Goal: Task Accomplishment & Management: Use online tool/utility

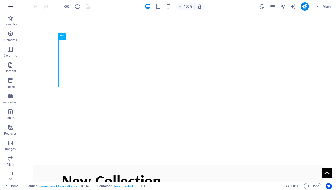
click at [12, 7] on icon "button" at bounding box center [11, 6] width 6 height 6
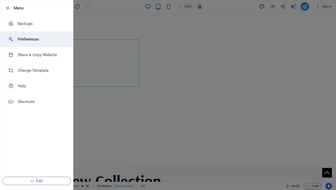
click at [29, 39] on h6 "Preferences" at bounding box center [42, 39] width 48 height 6
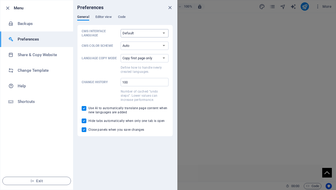
click at [162, 35] on select "Default Deutsch English Español Français Magyar Italiano Nederlands Polski Port…" at bounding box center [145, 33] width 48 height 8
select select "pt"
click at [121, 29] on select "Default Deutsch English Español Français Magyar Italiano Nederlands Polski Port…" at bounding box center [145, 33] width 48 height 8
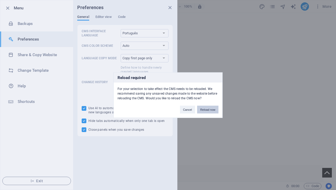
click at [210, 109] on button "Reload now" at bounding box center [207, 110] width 21 height 8
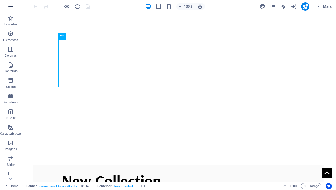
click at [13, 6] on icon "button" at bounding box center [11, 6] width 6 height 6
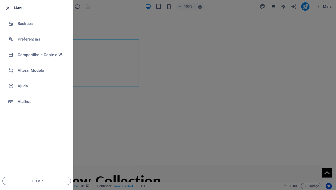
click at [8, 8] on icon "button" at bounding box center [8, 8] width 6 height 6
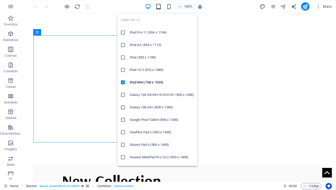
click at [160, 6] on icon "button" at bounding box center [159, 7] width 6 height 6
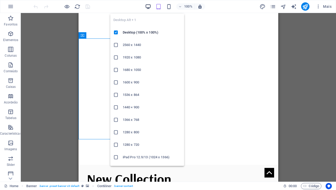
click at [148, 7] on icon "button" at bounding box center [148, 7] width 6 height 6
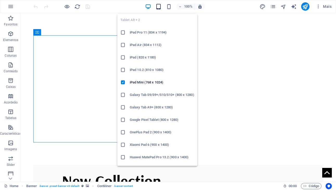
click at [158, 5] on icon "button" at bounding box center [159, 7] width 6 height 6
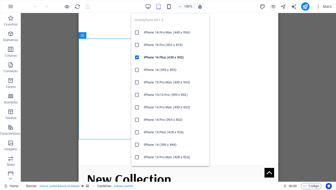
click at [168, 7] on icon "button" at bounding box center [169, 7] width 6 height 6
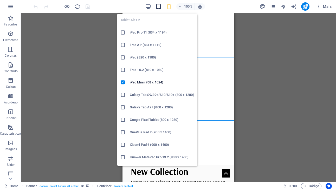
click at [158, 7] on icon "button" at bounding box center [159, 7] width 6 height 6
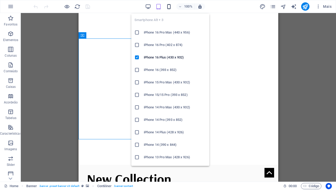
click at [168, 7] on icon "button" at bounding box center [169, 7] width 6 height 6
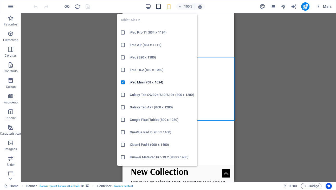
click at [158, 8] on icon "button" at bounding box center [159, 7] width 6 height 6
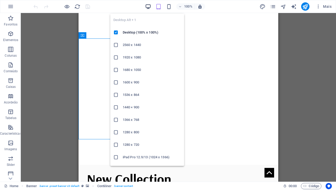
click at [149, 7] on icon "button" at bounding box center [148, 7] width 6 height 6
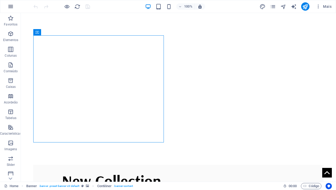
click at [12, 7] on icon "button" at bounding box center [11, 6] width 6 height 6
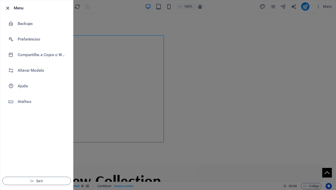
click at [8, 9] on icon "button" at bounding box center [8, 8] width 6 height 6
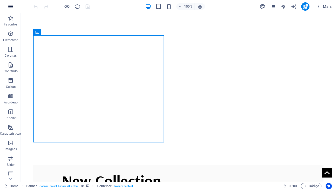
click at [9, 8] on icon "button" at bounding box center [11, 6] width 6 height 6
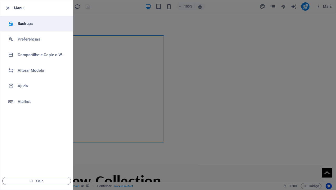
click at [26, 24] on h6 "Backups" at bounding box center [42, 24] width 48 height 6
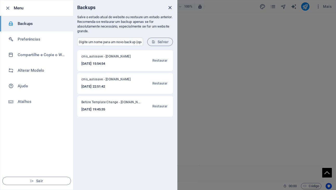
click at [170, 8] on icon "close" at bounding box center [170, 8] width 6 height 6
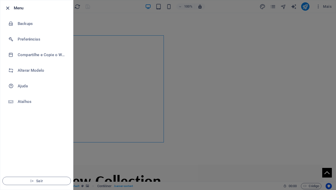
click at [8, 8] on icon "button" at bounding box center [8, 8] width 6 height 6
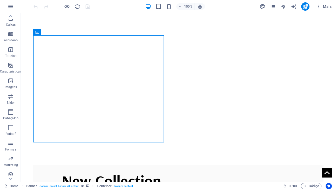
scroll to position [65, 0]
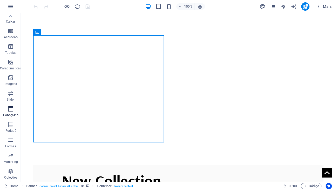
click at [10, 110] on icon "button" at bounding box center [11, 109] width 6 height 6
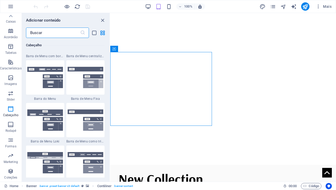
scroll to position [3173, 0]
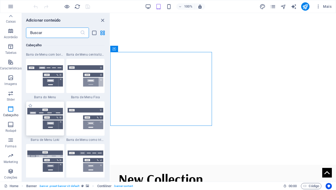
click at [54, 130] on div at bounding box center [45, 119] width 38 height 34
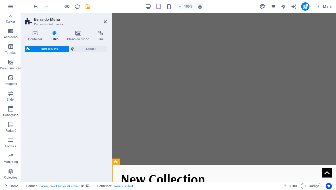
select select "rem"
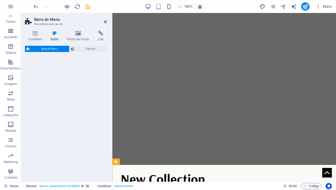
select select "rem"
select select "preset-menu-v2-loki"
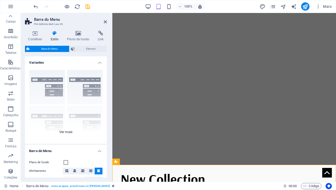
click at [68, 134] on div "Borda Centralizada Padrão Fixo Loki Trigger Largo XXL" at bounding box center [66, 105] width 82 height 78
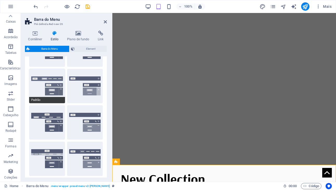
scroll to position [44, 0]
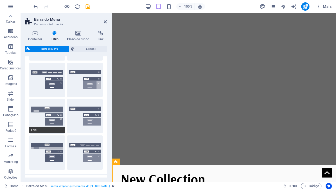
click at [51, 122] on button "Loki" at bounding box center [47, 116] width 36 height 34
select select "DISABLED_OPTION_VALUE"
type input "2"
type input "1"
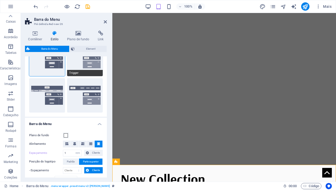
scroll to position [101, 0]
click at [66, 135] on span at bounding box center [66, 135] width 4 height 4
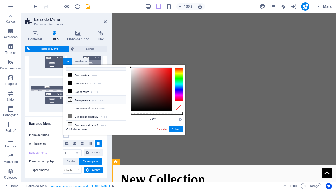
scroll to position [7, 0]
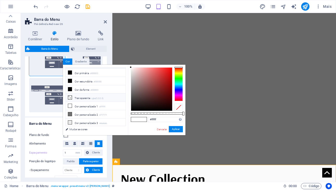
click at [86, 98] on li "Transparente rgba(0,0,0,.0)" at bounding box center [96, 98] width 60 height 8
type input "rgba(0, 0, 0, 0)"
click at [176, 130] on button "Aplicar" at bounding box center [176, 129] width 14 height 6
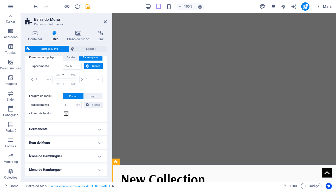
scroll to position [211, 0]
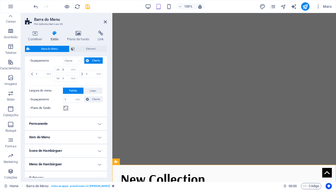
click at [99, 125] on h4 "Permanente" at bounding box center [66, 124] width 82 height 12
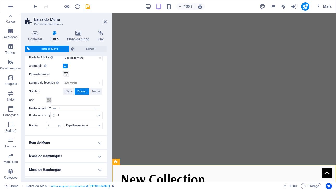
scroll to position [300, 0]
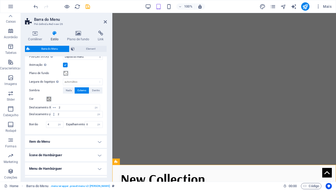
click at [96, 140] on h4 "Item do Menu" at bounding box center [66, 142] width 82 height 12
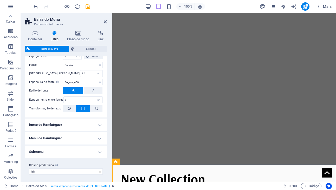
scroll to position [458, 0]
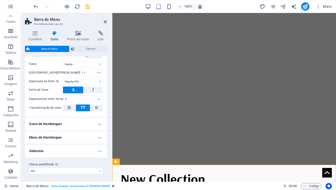
click at [96, 150] on h4 "Submenu" at bounding box center [66, 151] width 82 height 12
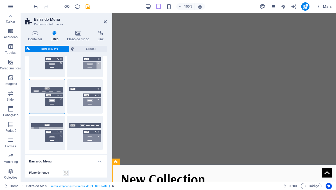
scroll to position [0, 0]
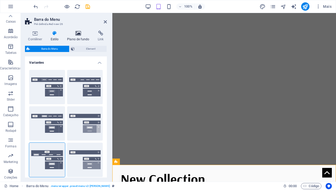
click at [79, 39] on h4 "Plano de fundo" at bounding box center [79, 36] width 31 height 11
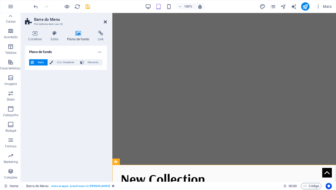
click at [105, 23] on icon at bounding box center [105, 22] width 3 height 4
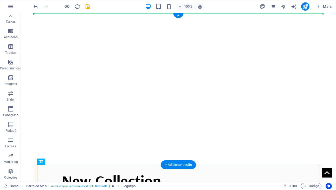
drag, startPoint x: 81, startPoint y: 112, endPoint x: 60, endPoint y: 14, distance: 100.0
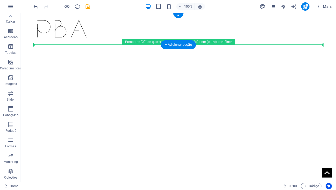
drag, startPoint x: 79, startPoint y: 72, endPoint x: 58, endPoint y: 40, distance: 37.6
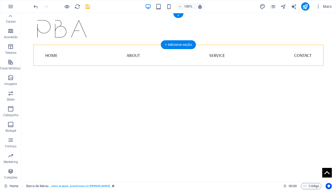
click at [78, 32] on div at bounding box center [178, 29] width 290 height 32
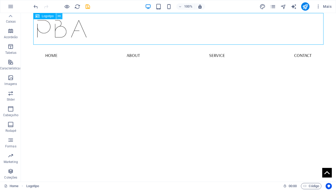
click at [59, 16] on icon at bounding box center [59, 16] width 3 height 5
click at [89, 25] on div at bounding box center [178, 29] width 290 height 32
select select "px"
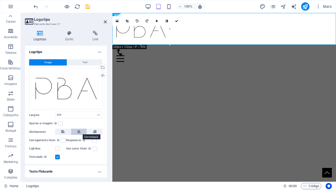
click at [79, 132] on icon at bounding box center [79, 132] width 4 height 6
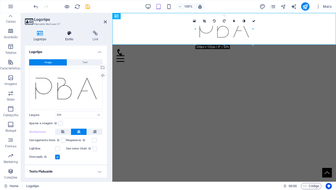
click at [69, 39] on h4 "Estilo" at bounding box center [70, 36] width 27 height 11
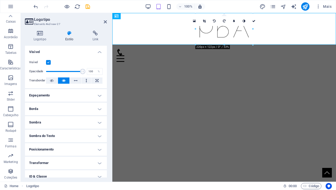
click at [98, 96] on h4 "Espaçamento" at bounding box center [66, 95] width 82 height 12
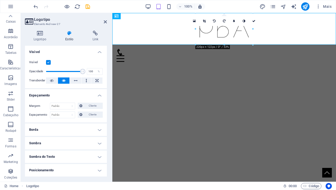
click at [98, 96] on h4 "Espaçamento" at bounding box center [66, 93] width 82 height 9
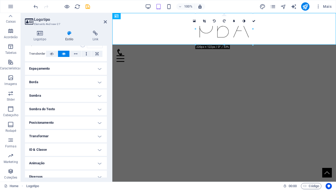
scroll to position [32, 0]
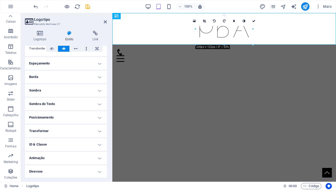
click at [98, 118] on h4 "Posicionamento" at bounding box center [66, 117] width 82 height 12
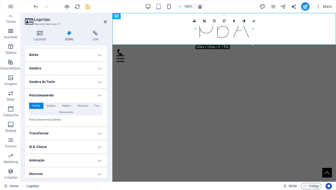
scroll to position [57, 0]
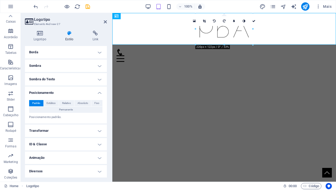
click at [98, 93] on h4 "Posicionamento" at bounding box center [66, 91] width 82 height 9
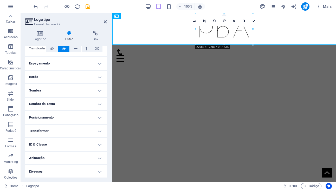
click at [101, 130] on h4 "Transformar" at bounding box center [66, 131] width 82 height 12
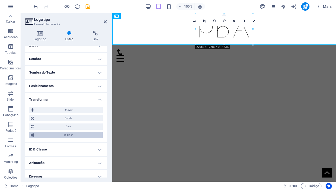
scroll to position [68, 0]
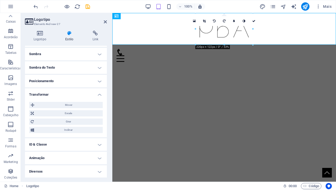
click at [99, 146] on h4 "ID & Classe" at bounding box center [66, 145] width 82 height 12
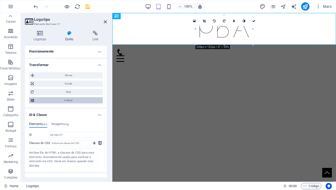
scroll to position [98, 0]
click at [99, 66] on h4 "Transformar" at bounding box center [66, 63] width 82 height 9
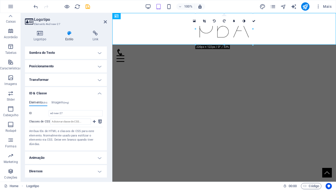
click at [96, 171] on h4 "Diversos" at bounding box center [66, 171] width 82 height 12
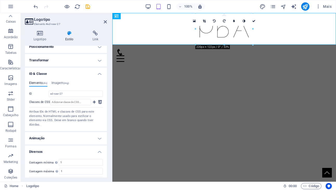
scroll to position [116, 0]
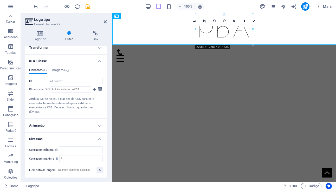
click at [99, 140] on h4 "Diversos" at bounding box center [66, 137] width 82 height 9
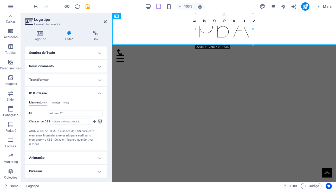
click at [98, 157] on h4 "Animação" at bounding box center [66, 158] width 82 height 12
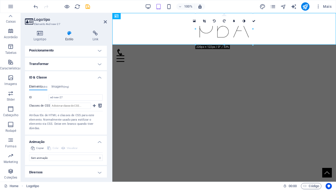
scroll to position [100, 0]
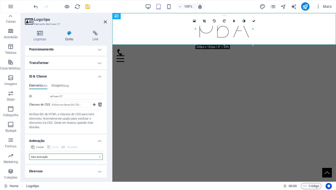
click at [96, 157] on select "Sem animação Mostrar / Esconder Rolar para cima/baixo Mais/menos zoom Deslize d…" at bounding box center [66, 157] width 74 height 6
click at [99, 76] on h4 "ID & Classe" at bounding box center [66, 74] width 82 height 9
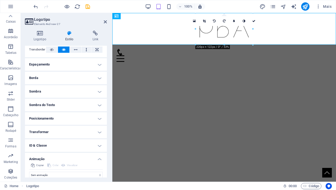
scroll to position [0, 0]
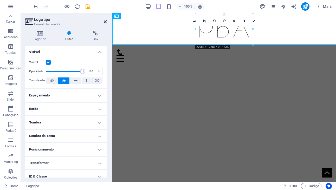
click at [106, 22] on icon at bounding box center [105, 22] width 3 height 4
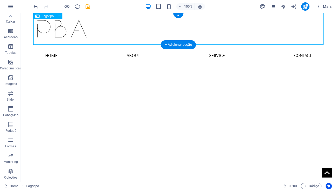
click at [83, 29] on div at bounding box center [178, 29] width 290 height 32
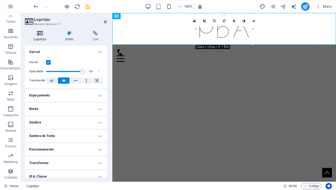
click at [42, 36] on h4 "Logotipo" at bounding box center [41, 36] width 32 height 11
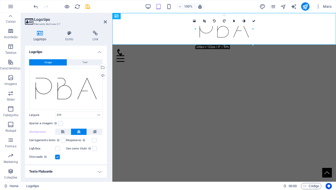
scroll to position [13, 0]
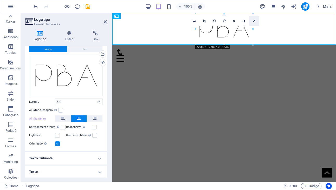
click at [254, 21] on icon at bounding box center [254, 21] width 3 height 3
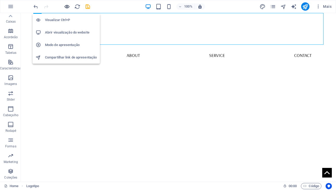
click at [67, 7] on icon "button" at bounding box center [67, 7] width 6 height 6
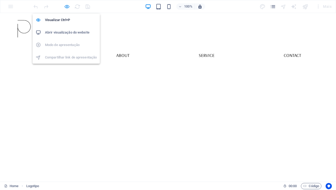
click at [67, 7] on icon "button" at bounding box center [67, 7] width 6 height 6
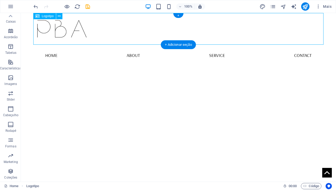
click at [77, 31] on div at bounding box center [178, 29] width 290 height 32
select select "px"
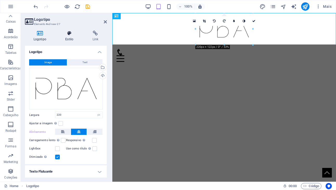
click at [69, 33] on icon at bounding box center [69, 33] width 25 height 5
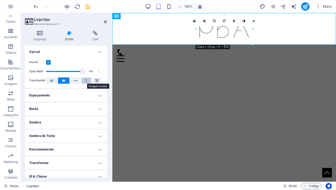
click at [88, 81] on button at bounding box center [87, 81] width 10 height 6
click at [65, 80] on icon at bounding box center [64, 81] width 4 height 6
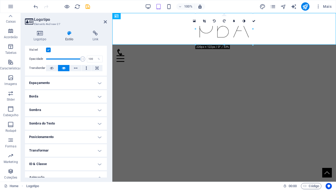
scroll to position [25, 0]
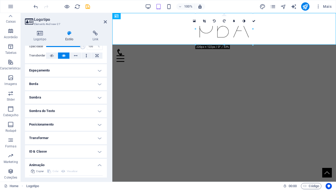
click at [98, 124] on h4 "Posicionamento" at bounding box center [66, 124] width 82 height 12
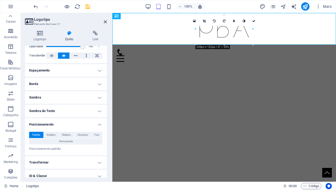
click at [98, 124] on h4 "Posicionamento" at bounding box center [66, 122] width 82 height 9
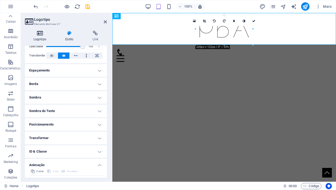
click at [40, 37] on h4 "Logotipo" at bounding box center [41, 36] width 32 height 11
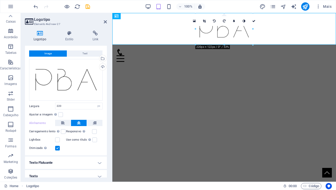
scroll to position [13, 0]
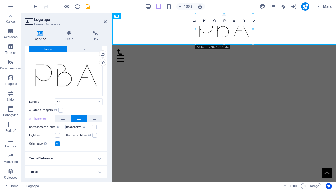
click at [98, 159] on h4 "Texto Flutuante" at bounding box center [66, 158] width 82 height 12
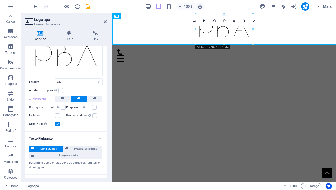
scroll to position [42, 0]
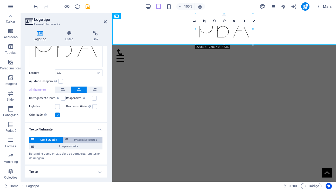
click at [81, 139] on span "Imagem à esquerda" at bounding box center [85, 140] width 31 height 6
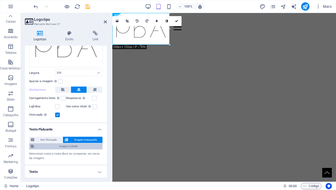
click at [65, 147] on span "Imagem à direita" at bounding box center [68, 146] width 65 height 6
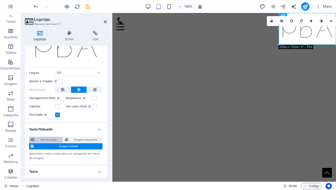
click at [52, 139] on span "Sem flutuação" at bounding box center [48, 140] width 25 height 6
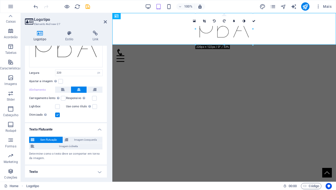
click at [99, 128] on h4 "Texto Flutuante" at bounding box center [66, 127] width 82 height 9
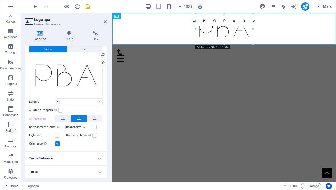
click at [98, 171] on h4 "Texto" at bounding box center [66, 172] width 82 height 12
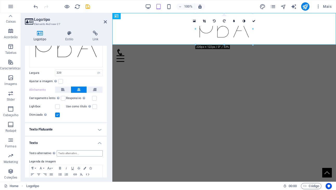
scroll to position [62, 0]
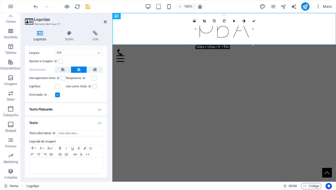
click at [97, 123] on h4 "Texto" at bounding box center [66, 121] width 82 height 9
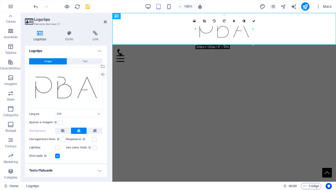
scroll to position [0, 0]
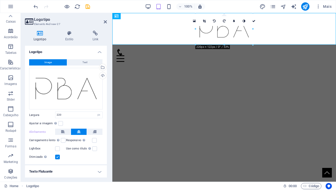
click at [41, 37] on h4 "Logotipo" at bounding box center [41, 36] width 32 height 11
click at [66, 94] on div "Arraste os arquivos aqui, clique para escolher os arquivos ou selecione os arqu…" at bounding box center [66, 89] width 74 height 42
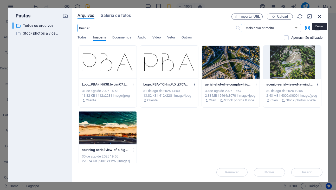
click at [320, 17] on icon "button" at bounding box center [320, 17] width 6 height 6
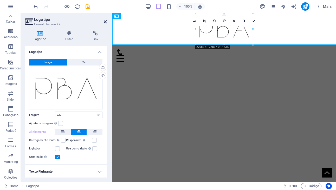
click at [104, 23] on icon at bounding box center [105, 22] width 3 height 4
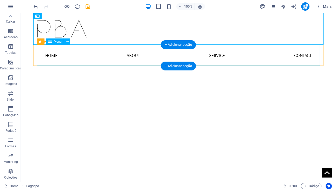
click at [130, 56] on nav "Home About Service Contact" at bounding box center [178, 55] width 283 height 21
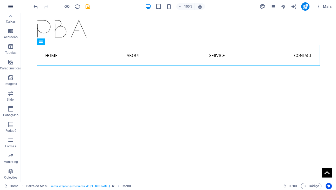
click at [10, 7] on icon "button" at bounding box center [11, 6] width 6 height 6
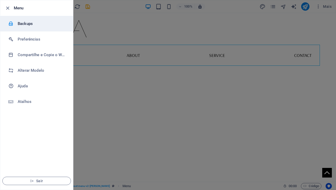
click at [26, 23] on h6 "Backups" at bounding box center [42, 24] width 48 height 6
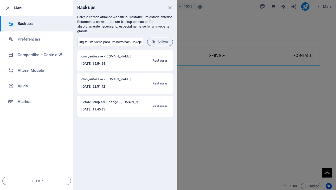
click at [163, 60] on span "Restaurar" at bounding box center [160, 61] width 15 height 6
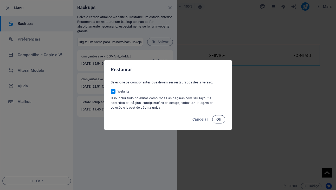
click at [217, 120] on span "Ok" at bounding box center [219, 119] width 5 height 4
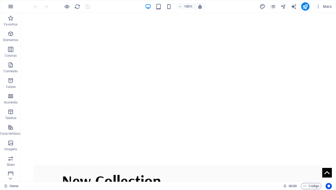
click at [12, 6] on icon "button" at bounding box center [11, 6] width 6 height 6
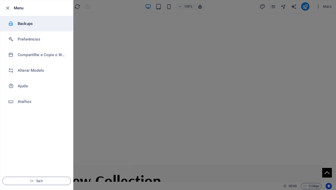
click at [27, 24] on h6 "Backups" at bounding box center [42, 24] width 48 height 6
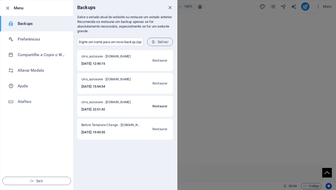
click at [160, 107] on span "Restaurar" at bounding box center [160, 106] width 15 height 6
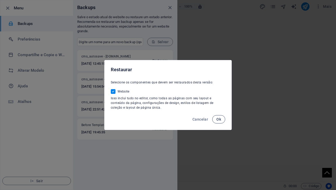
click at [219, 121] on span "Ok" at bounding box center [219, 119] width 5 height 4
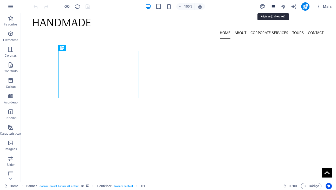
click at [273, 7] on icon "pages" at bounding box center [273, 7] width 6 height 6
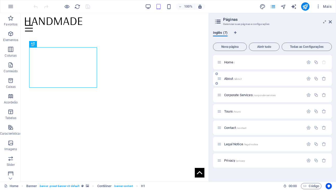
click at [235, 78] on span "/about" at bounding box center [238, 79] width 8 height 3
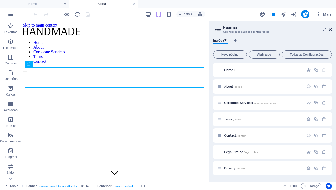
click at [332, 29] on icon at bounding box center [330, 30] width 3 height 4
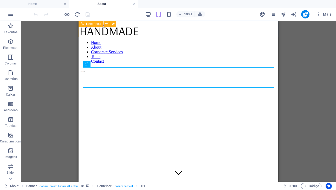
click at [141, 68] on div at bounding box center [179, 70] width 196 height 5
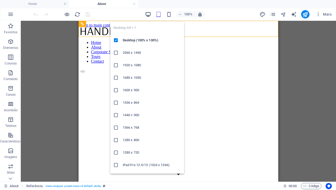
click at [149, 14] on icon "button" at bounding box center [148, 14] width 6 height 6
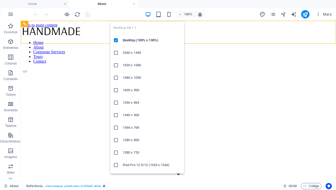
click at [148, 14] on icon "button" at bounding box center [148, 14] width 6 height 6
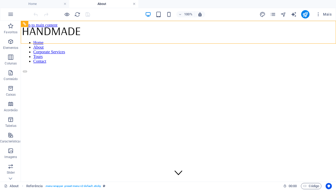
click at [135, 3] on link at bounding box center [134, 4] width 3 height 5
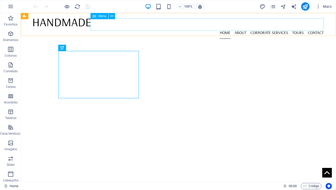
click at [224, 27] on nav "Home About Corporate Services Tours Contact" at bounding box center [178, 32] width 290 height 12
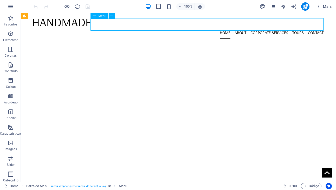
click at [224, 27] on nav "Home About Corporate Services Tours Contact" at bounding box center [178, 32] width 290 height 12
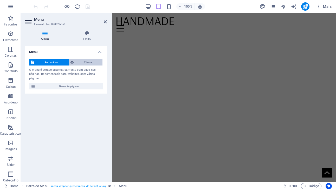
click at [84, 64] on span "Cliente" at bounding box center [88, 62] width 26 height 6
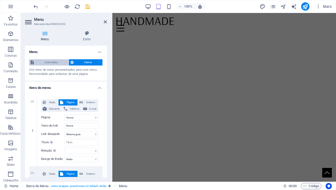
click at [54, 63] on span "Automático" at bounding box center [51, 62] width 32 height 6
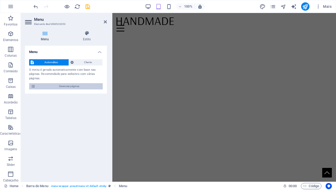
click at [70, 86] on span "Gerenciar páginas" at bounding box center [69, 86] width 64 height 6
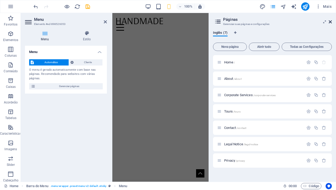
click at [331, 22] on icon at bounding box center [330, 22] width 3 height 4
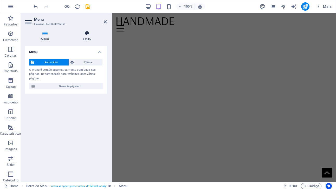
click at [88, 38] on h4 "Estilo" at bounding box center [87, 36] width 40 height 11
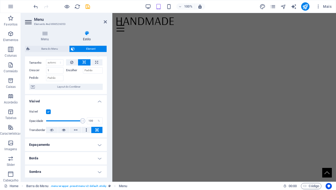
scroll to position [19, 0]
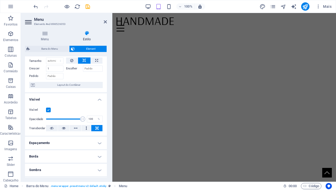
click at [99, 100] on h4 "Visível" at bounding box center [66, 97] width 82 height 9
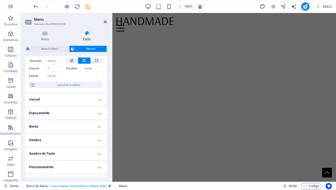
click at [99, 113] on h4 "Espaçamento" at bounding box center [66, 113] width 82 height 12
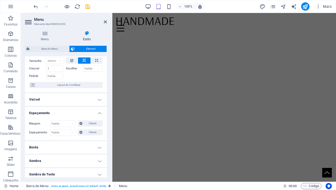
click at [99, 113] on h4 "Espaçamento" at bounding box center [66, 111] width 82 height 9
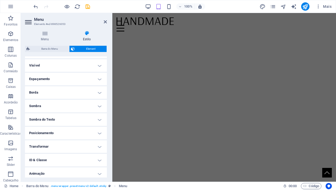
scroll to position [54, 0]
click at [99, 133] on h4 "Posicionamento" at bounding box center [66, 132] width 82 height 12
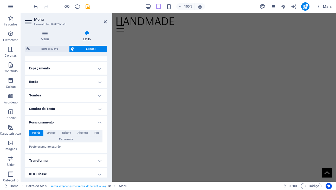
scroll to position [64, 0]
click at [99, 122] on h4 "Posicionamento" at bounding box center [66, 120] width 82 height 9
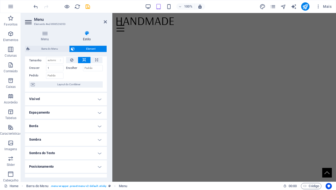
scroll to position [0, 0]
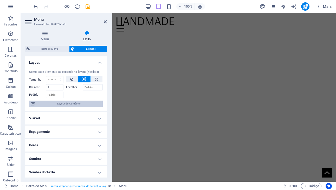
click at [63, 104] on span "Layout do Contêiner" at bounding box center [68, 104] width 65 height 6
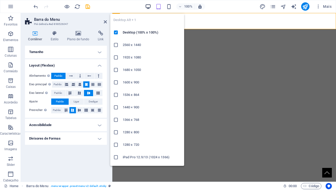
click at [228, 58] on icon "button" at bounding box center [247, 65] width 38 height 15
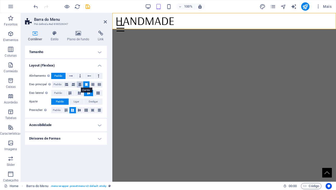
click at [79, 85] on icon at bounding box center [79, 85] width 3 height 6
click at [105, 22] on icon at bounding box center [105, 22] width 3 height 4
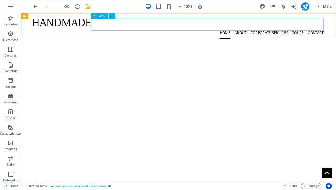
click at [215, 26] on nav "Home About Corporate Services Tours Contact" at bounding box center [178, 32] width 290 height 12
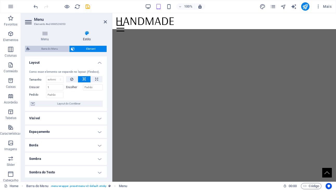
click at [51, 49] on span "Barra do Menu" at bounding box center [50, 49] width 36 height 6
select select "rem"
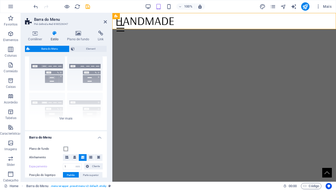
scroll to position [20, 0]
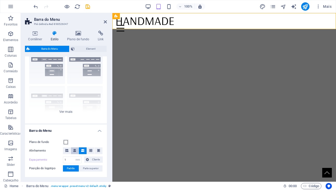
click at [74, 151] on icon at bounding box center [74, 150] width 3 height 3
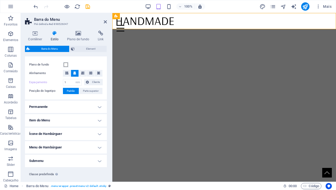
scroll to position [88, 0]
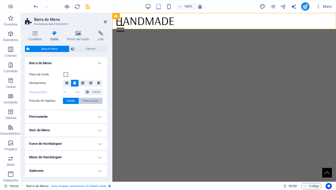
click at [90, 102] on span "Parte superior" at bounding box center [91, 101] width 16 height 6
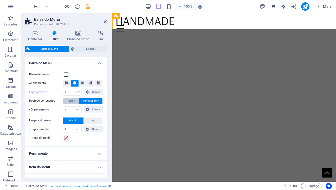
click at [71, 102] on span "Padrão" at bounding box center [71, 101] width 8 height 6
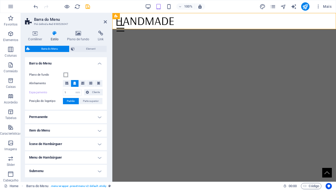
scroll to position [92, 0]
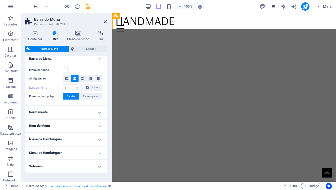
click at [96, 113] on h4 "Permanente" at bounding box center [66, 112] width 82 height 12
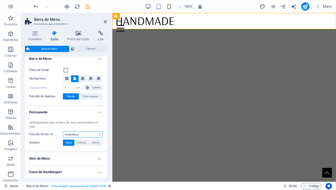
click at [99, 136] on select "Desligar Instantâneo Depois do menu Depois do banner Ao rolar para cima" at bounding box center [83, 135] width 40 height 6
select select "sticky_menu"
click at [63, 132] on select "Desligar Instantâneo Depois do menu Depois do banner Ao rolar para cima" at bounding box center [83, 135] width 40 height 6
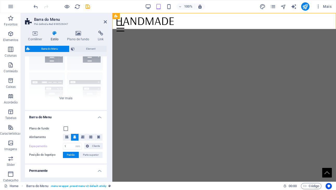
scroll to position [0, 0]
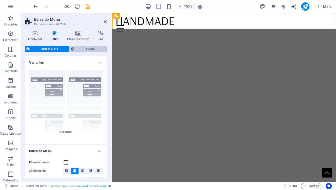
click at [89, 49] on span "Element" at bounding box center [90, 49] width 29 height 6
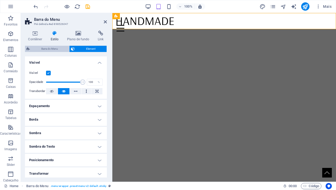
click at [55, 50] on span "Barra do Menu" at bounding box center [50, 49] width 36 height 6
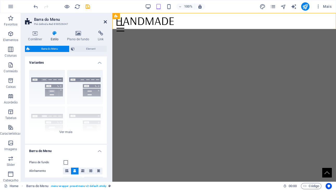
click at [105, 22] on icon at bounding box center [105, 22] width 3 height 4
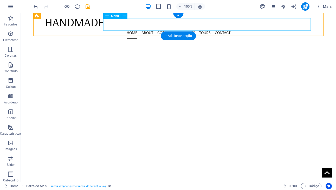
click at [187, 26] on nav "Home About Corporate Services Tours Contact" at bounding box center [178, 32] width 265 height 12
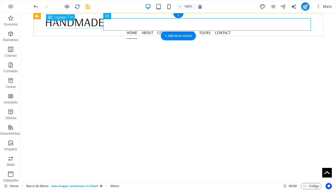
click at [90, 25] on div at bounding box center [178, 22] width 265 height 8
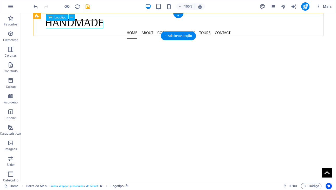
click at [76, 24] on div at bounding box center [178, 22] width 265 height 8
select select "px"
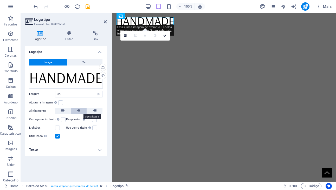
click at [79, 112] on icon at bounding box center [79, 111] width 4 height 6
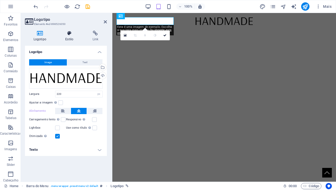
click at [69, 34] on icon at bounding box center [69, 33] width 25 height 5
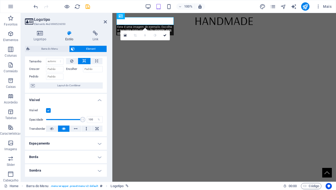
scroll to position [17, 0]
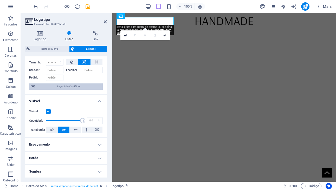
click at [68, 88] on span "Layout do Contêiner" at bounding box center [68, 87] width 65 height 6
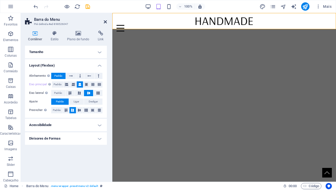
click at [105, 22] on icon at bounding box center [105, 22] width 3 height 4
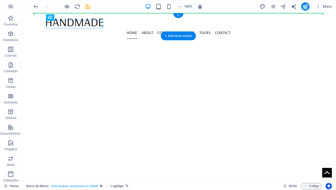
drag, startPoint x: 89, startPoint y: 22, endPoint x: 155, endPoint y: 13, distance: 66.5
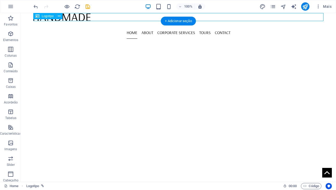
click at [74, 16] on div at bounding box center [178, 17] width 290 height 8
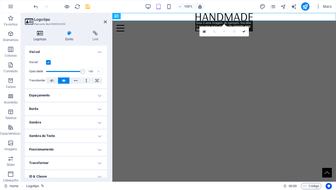
click at [41, 37] on h4 "Logotipo" at bounding box center [41, 36] width 32 height 11
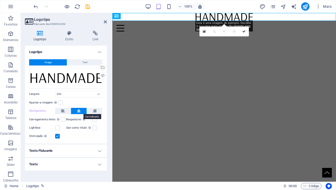
click at [78, 110] on icon at bounding box center [79, 111] width 4 height 6
click at [105, 21] on icon at bounding box center [105, 22] width 3 height 4
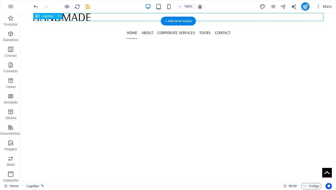
click at [81, 16] on div at bounding box center [178, 17] width 290 height 8
select select "px"
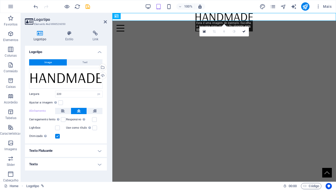
click at [101, 151] on h4 "Texto Flutuante" at bounding box center [66, 151] width 82 height 12
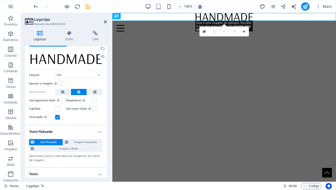
scroll to position [22, 0]
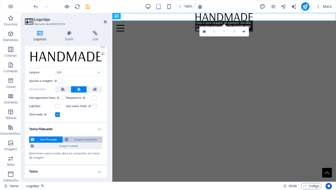
click at [90, 140] on span "Imagem à esquerda" at bounding box center [85, 140] width 31 height 6
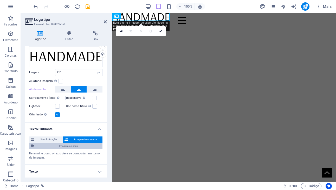
click at [84, 146] on span "Imagem à direita" at bounding box center [68, 146] width 65 height 6
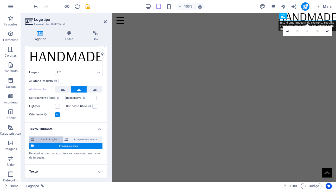
click at [52, 139] on span "Sem flutuação" at bounding box center [48, 140] width 25 height 6
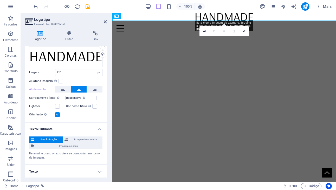
scroll to position [0, 0]
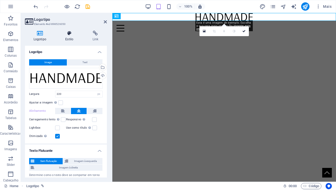
click at [72, 37] on h4 "Estilo" at bounding box center [70, 36] width 27 height 11
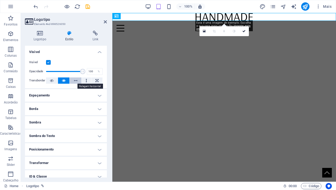
click at [75, 81] on icon at bounding box center [76, 81] width 4 height 6
click at [65, 81] on icon at bounding box center [64, 81] width 4 height 6
click at [98, 96] on h4 "Espaçamento" at bounding box center [66, 95] width 82 height 12
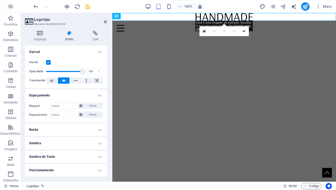
click at [98, 96] on h4 "Espaçamento" at bounding box center [66, 93] width 82 height 9
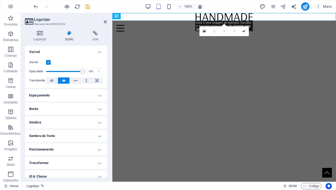
scroll to position [10, 0]
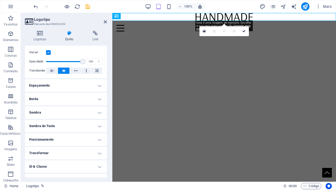
click at [98, 140] on h4 "Posicionamento" at bounding box center [66, 140] width 82 height 12
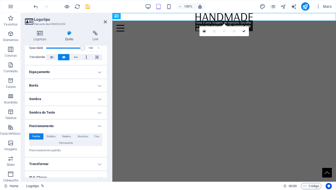
scroll to position [27, 0]
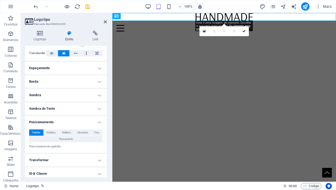
click at [99, 121] on h4 "Posicionamento" at bounding box center [66, 120] width 82 height 9
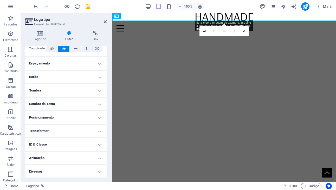
scroll to position [0, 0]
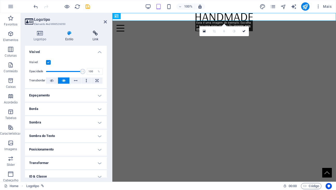
click at [95, 36] on h4 "Link" at bounding box center [95, 36] width 23 height 11
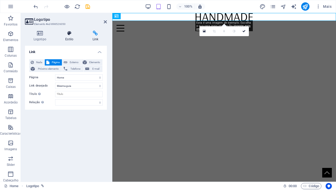
click at [69, 33] on icon at bounding box center [69, 33] width 25 height 5
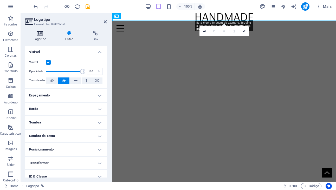
click at [38, 35] on icon at bounding box center [40, 33] width 30 height 5
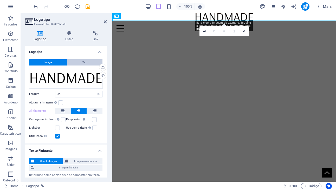
click at [72, 62] on button "Text" at bounding box center [84, 62] width 35 height 6
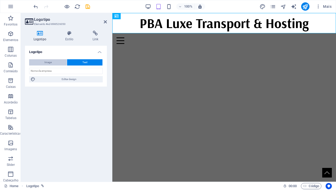
click at [47, 61] on span "Image" at bounding box center [48, 62] width 7 height 6
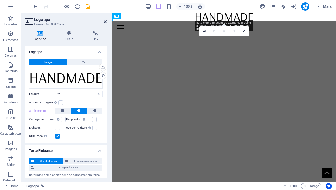
click at [105, 22] on icon at bounding box center [105, 22] width 3 height 4
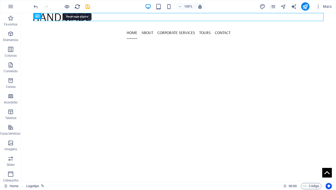
click at [77, 5] on icon "reload" at bounding box center [77, 7] width 6 height 6
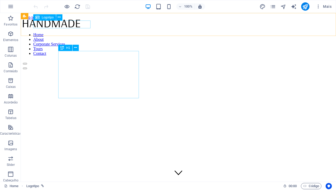
click at [81, 24] on div at bounding box center [178, 24] width 311 height 9
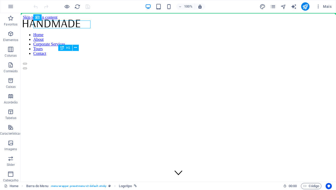
drag, startPoint x: 77, startPoint y: 24, endPoint x: 91, endPoint y: 15, distance: 16.5
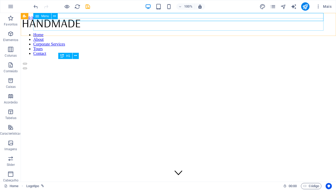
click at [234, 33] on nav "Home About Corporate Services Tours Contact" at bounding box center [178, 44] width 311 height 23
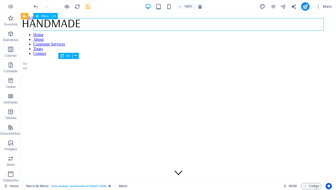
click at [226, 33] on nav "Home About Corporate Services Tours Contact" at bounding box center [178, 44] width 311 height 23
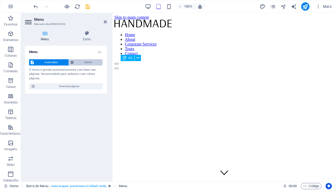
click at [81, 63] on span "Cliente" at bounding box center [88, 62] width 26 height 6
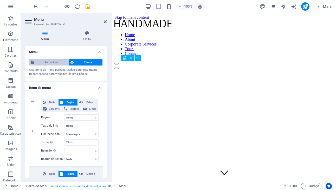
click at [55, 64] on span "Automático" at bounding box center [51, 62] width 32 height 6
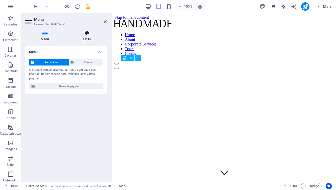
click at [89, 35] on icon at bounding box center [87, 33] width 40 height 5
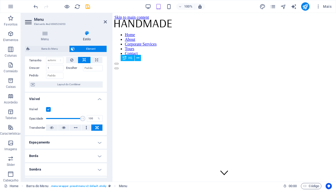
scroll to position [22, 0]
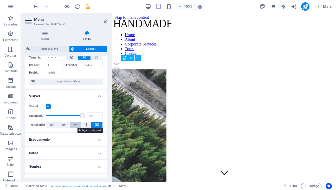
click at [74, 125] on icon at bounding box center [76, 125] width 4 height 6
click at [105, 23] on icon at bounding box center [105, 22] width 3 height 4
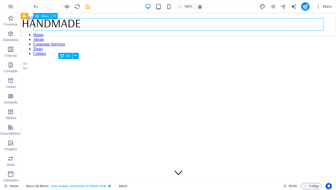
click at [222, 33] on nav "Home About Corporate Services Tours Contact" at bounding box center [178, 44] width 311 height 23
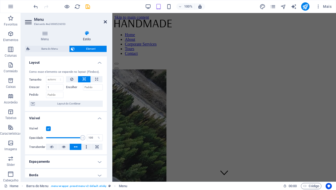
click at [105, 22] on icon at bounding box center [105, 22] width 3 height 4
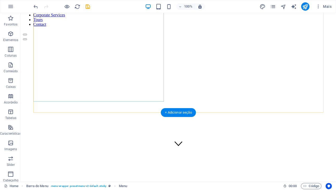
scroll to position [0, 0]
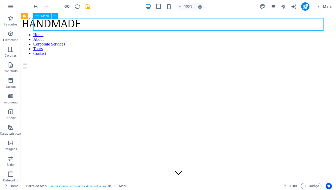
click at [223, 33] on nav "Home About Corporate Services Tours Contact" at bounding box center [178, 44] width 311 height 23
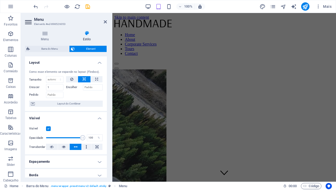
scroll to position [10, 0]
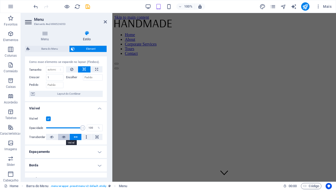
click at [63, 137] on icon at bounding box center [64, 137] width 4 height 6
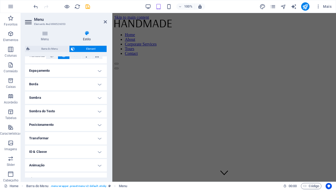
scroll to position [96, 0]
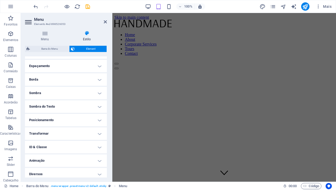
click at [99, 121] on h4 "Posicionamento" at bounding box center [66, 120] width 82 height 12
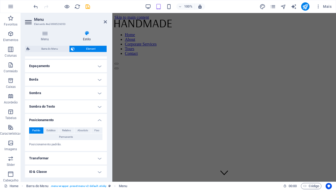
click at [99, 121] on h4 "Posicionamento" at bounding box center [66, 118] width 82 height 9
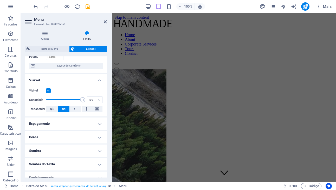
scroll to position [0, 0]
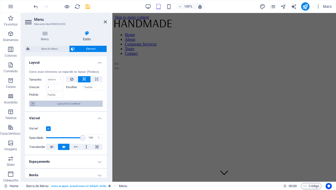
click at [66, 104] on span "Layout do Contêiner" at bounding box center [68, 104] width 65 height 6
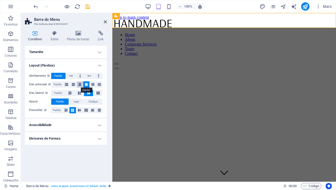
click at [80, 85] on icon at bounding box center [79, 85] width 3 height 6
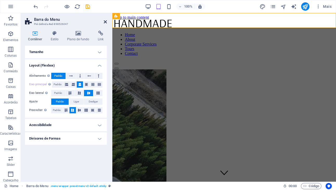
click at [106, 21] on icon at bounding box center [105, 22] width 3 height 4
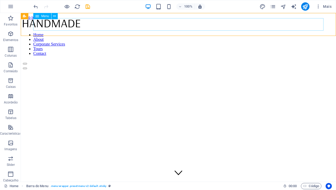
click at [225, 33] on nav "Home About Corporate Services Tours Contact" at bounding box center [178, 44] width 311 height 23
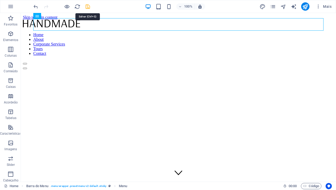
click at [88, 6] on icon "save" at bounding box center [88, 7] width 6 height 6
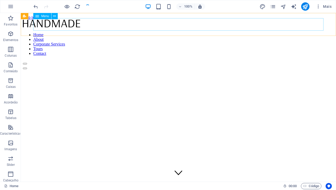
click at [226, 33] on nav "Home About Corporate Services Tours Contact" at bounding box center [178, 44] width 311 height 23
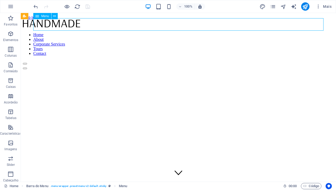
click at [223, 33] on nav "Home About Corporate Services Tours Contact" at bounding box center [178, 44] width 311 height 23
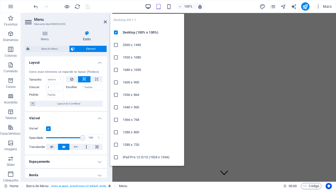
click at [147, 5] on icon "button" at bounding box center [148, 7] width 6 height 6
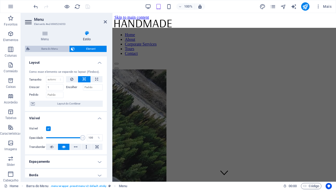
click at [48, 48] on span "Barra do Menu" at bounding box center [50, 49] width 36 height 6
select select "rem"
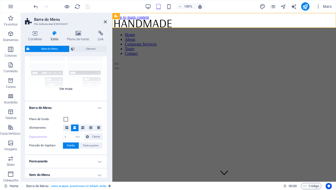
scroll to position [44, 0]
click at [75, 126] on icon at bounding box center [74, 127] width 3 height 3
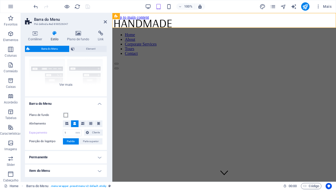
scroll to position [56, 0]
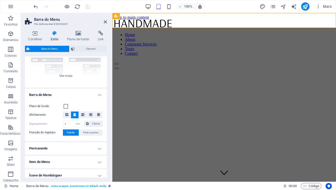
click at [98, 150] on h4 "Permanente" at bounding box center [66, 148] width 82 height 12
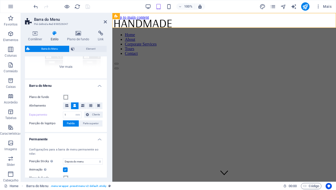
scroll to position [64, 0]
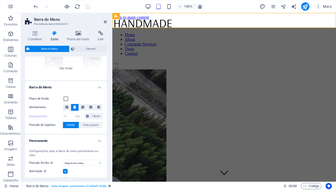
click at [99, 140] on h4 "Permanente" at bounding box center [66, 139] width 82 height 9
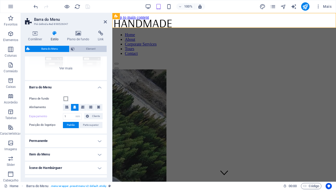
click at [91, 49] on span "Element" at bounding box center [90, 49] width 29 height 6
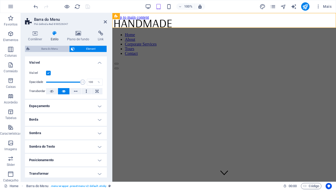
click at [46, 49] on span "Barra do Menu" at bounding box center [50, 49] width 36 height 6
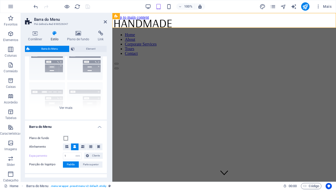
scroll to position [0, 0]
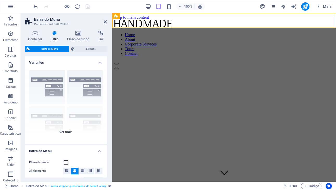
click at [66, 131] on div "Borda Centralizada Padrão Fixo Loki Trigger Largo XXL" at bounding box center [66, 105] width 82 height 78
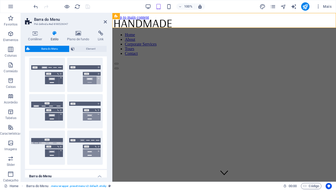
scroll to position [52, 0]
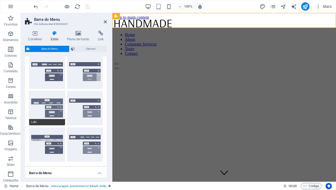
click at [52, 112] on button "Loki" at bounding box center [47, 108] width 36 height 34
select select "DISABLED_OPTION_VALUE"
type input "2"
type input "1"
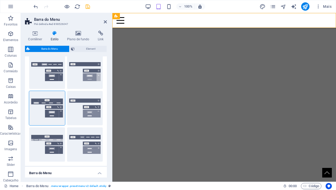
click at [107, 22] on aside "Barra do Menu Pré-definida #ed-898526047 Contêiner Estilo Plano de fundo Link T…" at bounding box center [67, 97] width 92 height 169
click at [106, 22] on icon at bounding box center [105, 22] width 3 height 4
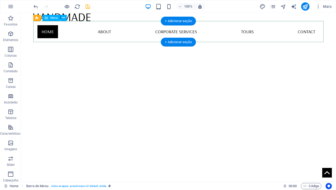
click at [173, 31] on nav "Home About Corporate Services Tours Contact" at bounding box center [178, 31] width 290 height 21
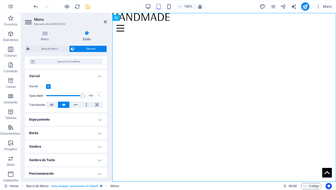
scroll to position [0, 0]
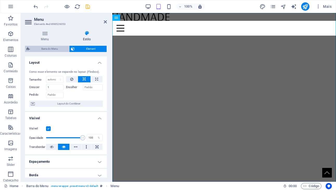
click at [51, 48] on span "Barra do Menu" at bounding box center [50, 49] width 36 height 6
select select "rem"
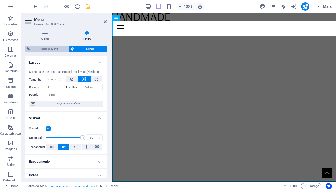
select select "rem"
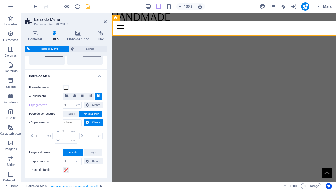
scroll to position [154, 0]
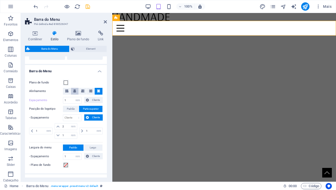
click at [74, 92] on icon at bounding box center [74, 91] width 3 height 3
click at [106, 21] on icon at bounding box center [105, 22] width 3 height 4
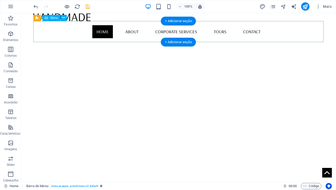
click at [170, 33] on nav "Home About Corporate Services Tours Contact" at bounding box center [178, 31] width 290 height 21
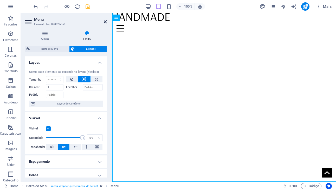
click at [105, 21] on icon at bounding box center [105, 22] width 3 height 4
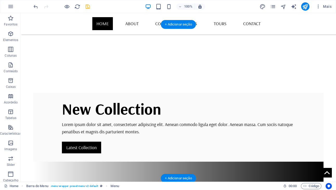
scroll to position [0, 0]
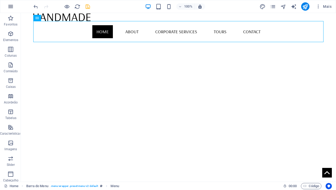
click at [12, 7] on icon "button" at bounding box center [11, 6] width 6 height 6
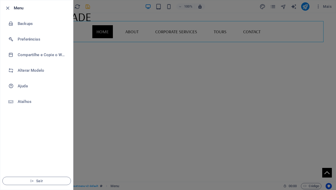
click at [134, 18] on div at bounding box center [168, 95] width 336 height 190
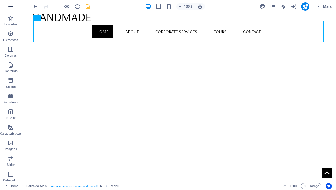
click at [12, 7] on icon "button" at bounding box center [11, 6] width 6 height 6
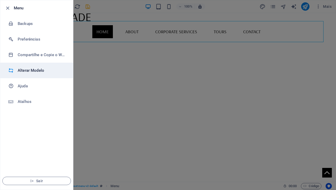
click at [35, 72] on h6 "Alterar Modelo" at bounding box center [42, 70] width 48 height 6
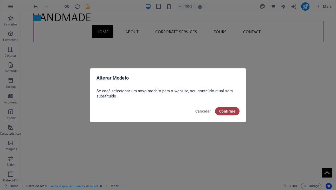
click at [227, 110] on span "Confirme" at bounding box center [228, 111] width 16 height 4
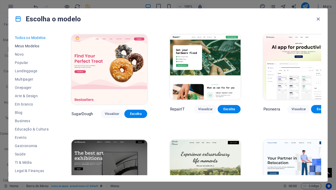
click at [29, 46] on span "Meus Modelos" at bounding box center [32, 46] width 34 height 4
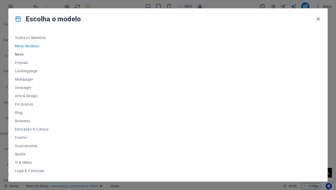
click at [20, 55] on span "Novo" at bounding box center [32, 54] width 34 height 4
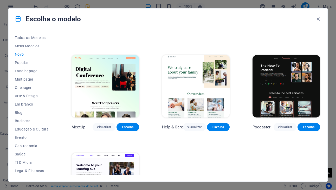
scroll to position [272, 0]
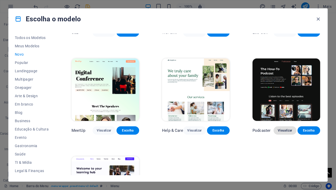
click at [287, 130] on span "Visualizar" at bounding box center [285, 131] width 14 height 4
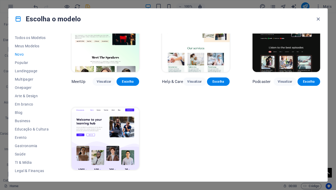
scroll to position [328, 0]
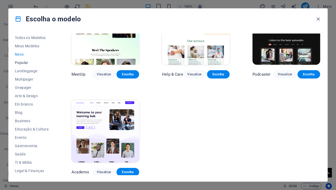
click at [26, 62] on span "Popular" at bounding box center [32, 63] width 34 height 4
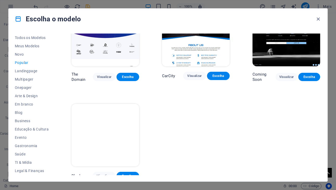
scroll to position [430, 0]
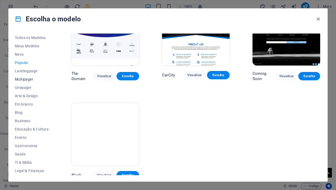
click at [26, 80] on span "Multipager" at bounding box center [32, 79] width 34 height 4
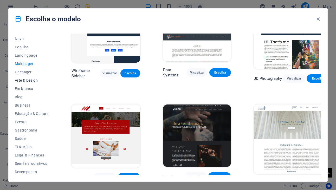
scroll to position [16, 0]
click at [32, 79] on span "Arte & Design" at bounding box center [32, 80] width 34 height 4
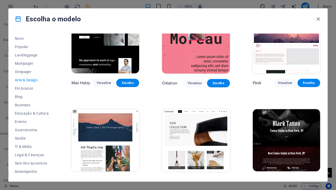
scroll to position [0, 0]
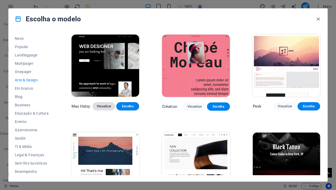
click at [103, 107] on span "Visualizar" at bounding box center [104, 106] width 14 height 4
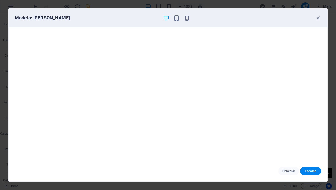
scroll to position [1, 0]
drag, startPoint x: 318, startPoint y: 18, endPoint x: 283, endPoint y: 32, distance: 37.0
click at [318, 18] on icon "button" at bounding box center [319, 18] width 6 height 6
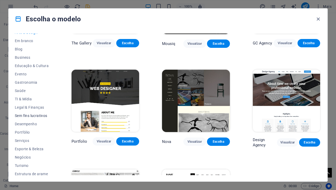
scroll to position [66, 0]
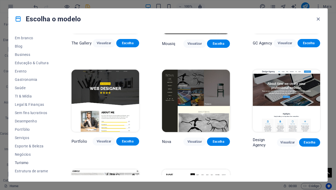
click at [24, 162] on span "Turismo" at bounding box center [32, 163] width 34 height 4
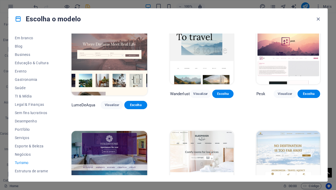
scroll to position [0, 0]
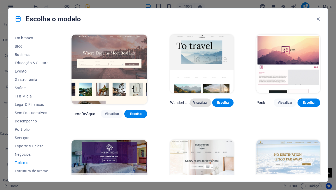
click at [194, 105] on span "Visualizar" at bounding box center [200, 103] width 13 height 4
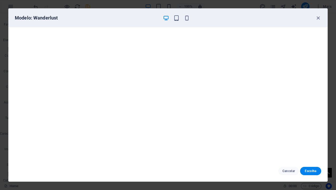
scroll to position [1, 0]
click at [179, 17] on icon "button" at bounding box center [177, 18] width 6 height 6
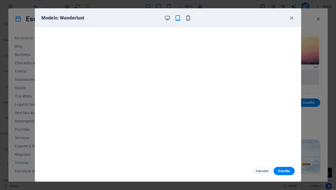
click at [189, 18] on icon "button" at bounding box center [188, 18] width 6 height 6
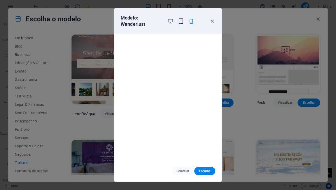
click at [180, 20] on icon "button" at bounding box center [181, 21] width 6 height 6
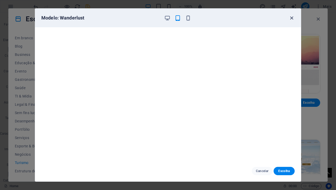
click at [294, 18] on icon "button" at bounding box center [292, 18] width 6 height 6
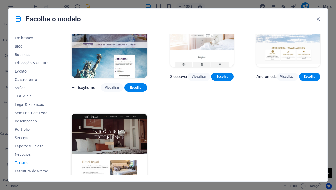
scroll to position [131, 0]
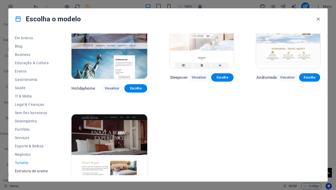
click at [28, 171] on span "Estrutura de arame" at bounding box center [32, 171] width 34 height 4
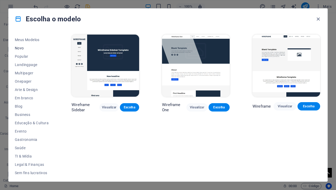
scroll to position [0, 0]
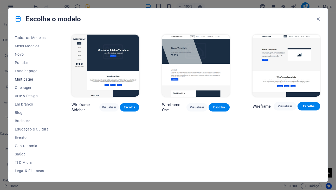
click at [28, 79] on span "Multipager" at bounding box center [32, 79] width 34 height 4
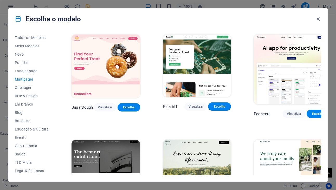
click at [319, 18] on icon "button" at bounding box center [319, 19] width 6 height 6
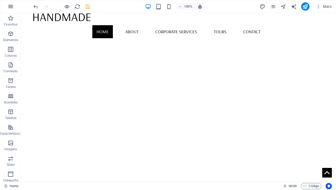
click at [14, 7] on icon "button" at bounding box center [11, 6] width 6 height 6
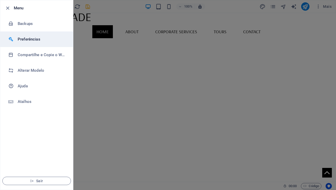
drag, startPoint x: 32, startPoint y: 39, endPoint x: 37, endPoint y: 39, distance: 5.2
click at [33, 39] on h6 "Preferências" at bounding box center [42, 39] width 48 height 6
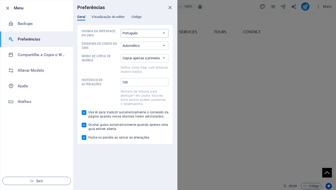
click at [153, 34] on select "Padrão Deutsch English Español Français Magyar Italiano Nederlands Polski Portu…" at bounding box center [145, 33] width 48 height 8
select select "Padrão"
click at [121, 29] on select "Padrão Deutsch English Español Français Magyar Italiano Nederlands Polski Portu…" at bounding box center [145, 33] width 48 height 8
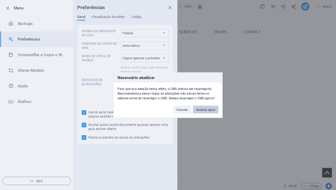
click at [205, 109] on button "Atualizar agora" at bounding box center [206, 110] width 26 height 8
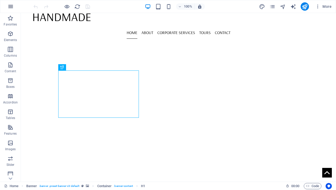
click at [12, 7] on icon "button" at bounding box center [11, 6] width 6 height 6
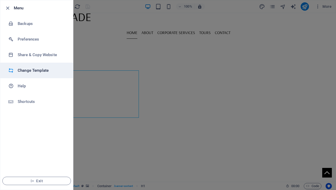
click at [38, 71] on h6 "Change Template" at bounding box center [42, 70] width 48 height 6
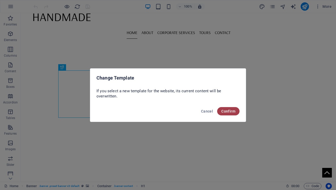
click at [233, 111] on span "Confirm" at bounding box center [229, 111] width 14 height 4
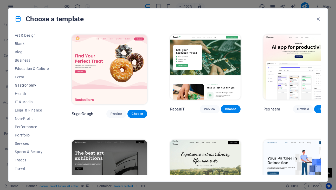
scroll to position [66, 0]
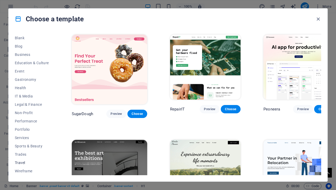
click at [23, 163] on span "Travel" at bounding box center [32, 163] width 34 height 4
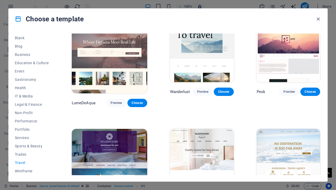
scroll to position [0, 0]
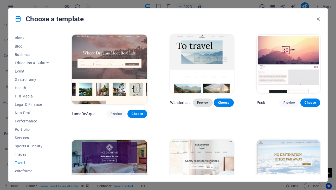
click at [199, 105] on span "Preview" at bounding box center [202, 103] width 11 height 4
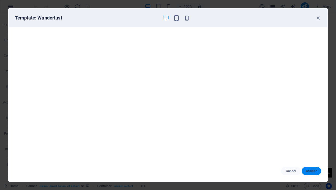
drag, startPoint x: 310, startPoint y: 173, endPoint x: 307, endPoint y: 174, distance: 3.0
click at [310, 173] on button "Choose" at bounding box center [312, 171] width 20 height 8
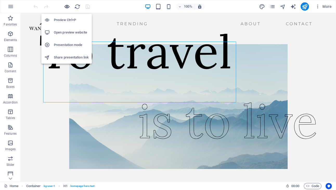
click at [66, 6] on icon "button" at bounding box center [67, 7] width 6 height 6
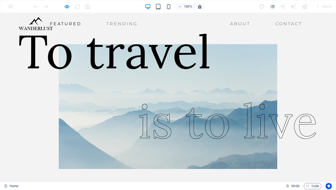
click at [53, 24] on link "Featured" at bounding box center [66, 24] width 36 height 8
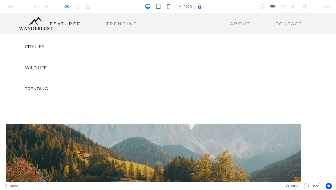
scroll to position [271, 0]
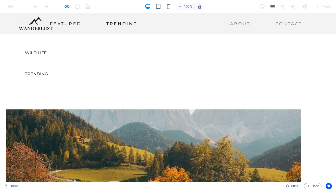
click at [104, 24] on link "Trending" at bounding box center [121, 24] width 35 height 8
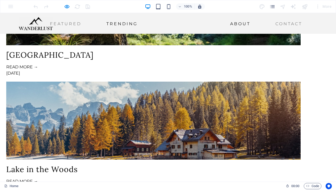
scroll to position [872, 0]
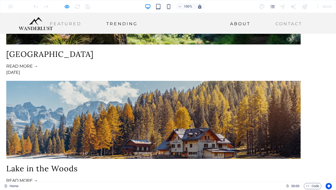
click at [228, 23] on link "About" at bounding box center [240, 24] width 24 height 8
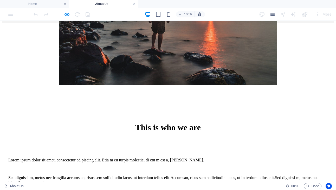
scroll to position [0, 0]
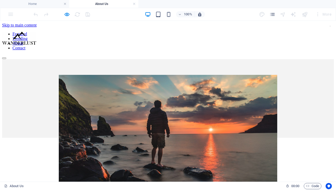
click at [226, 32] on nav "Featured Trending About Contact" at bounding box center [168, 41] width 332 height 19
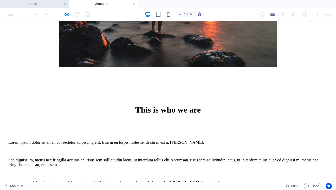
scroll to position [98, 0]
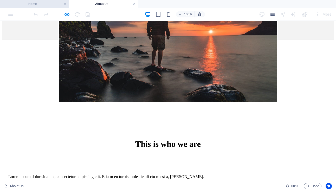
click at [37, 3] on h4 "Home" at bounding box center [34, 4] width 69 height 6
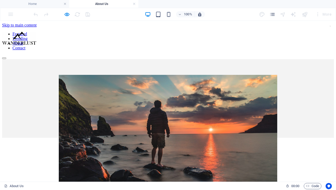
scroll to position [872, 0]
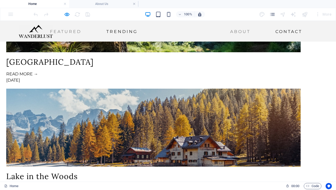
click at [274, 32] on link "Contact" at bounding box center [289, 32] width 31 height 8
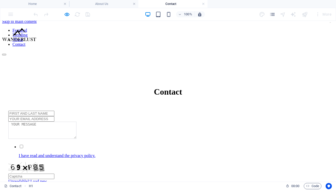
scroll to position [0, 0]
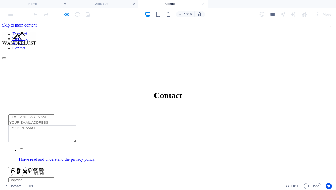
click at [36, 33] on div at bounding box center [19, 39] width 34 height 14
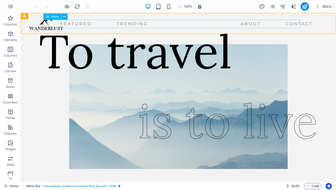
click at [119, 24] on nav "Featured Trending About Contact" at bounding box center [172, 24] width 286 height 8
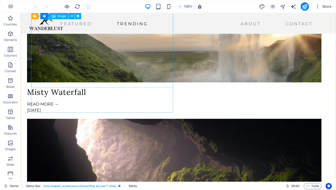
scroll to position [492, 0]
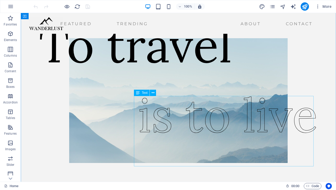
scroll to position [0, 0]
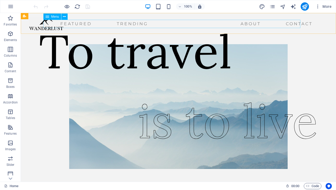
click at [60, 24] on nav "Featured Trending About Contact" at bounding box center [172, 24] width 286 height 8
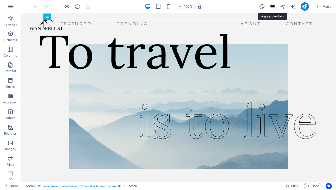
click at [274, 8] on icon "pages" at bounding box center [273, 7] width 6 height 6
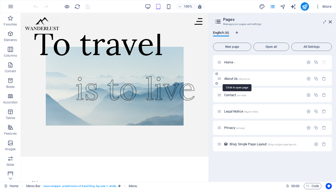
click at [234, 78] on span "About Us /about-us" at bounding box center [237, 79] width 26 height 4
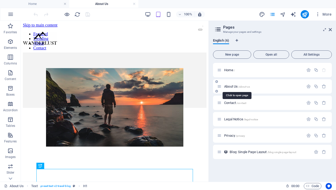
click at [237, 86] on span "About Us /about-us" at bounding box center [237, 87] width 26 height 4
click at [310, 87] on icon "button" at bounding box center [309, 86] width 4 height 4
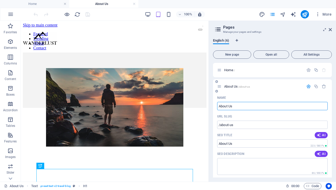
click at [232, 106] on input "About Us" at bounding box center [272, 106] width 111 height 8
type input "About"
type input "/about"
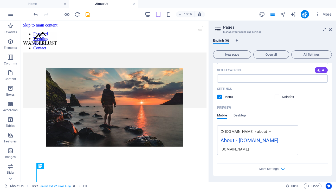
scroll to position [114, 0]
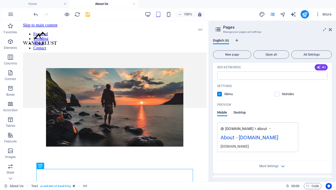
type input "About"
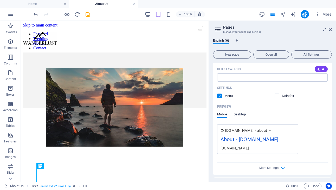
click at [241, 113] on span "Desktop" at bounding box center [240, 114] width 12 height 7
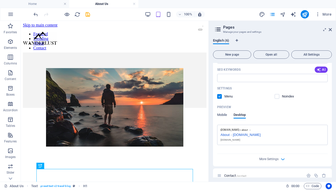
scroll to position [111, 0]
click at [223, 115] on span "Mobile" at bounding box center [222, 115] width 10 height 7
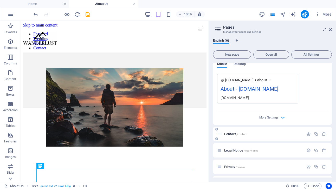
scroll to position [164, 0]
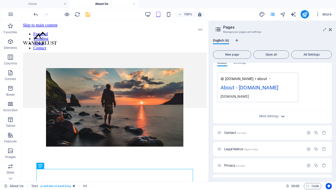
click at [283, 116] on icon "button" at bounding box center [283, 117] width 6 height 6
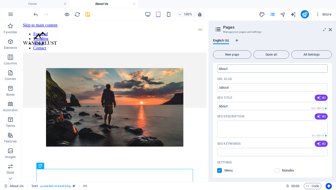
scroll to position [0, 0]
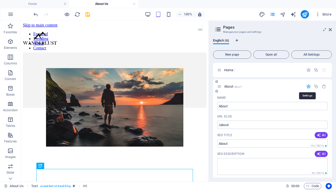
click at [308, 85] on icon "button" at bounding box center [309, 86] width 4 height 4
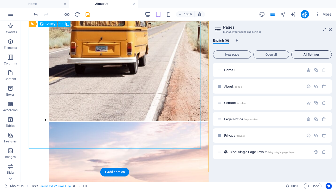
scroll to position [747, 0]
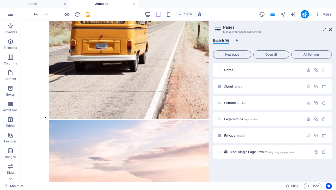
click at [331, 30] on icon at bounding box center [330, 30] width 3 height 4
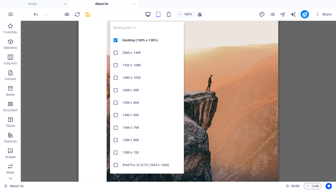
click at [148, 15] on icon "button" at bounding box center [148, 14] width 6 height 6
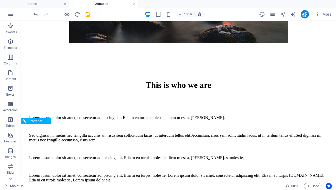
scroll to position [144, 0]
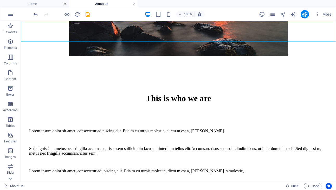
click at [134, 4] on link at bounding box center [134, 4] width 3 height 5
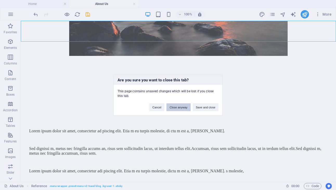
click at [184, 108] on button "Close anyway" at bounding box center [179, 107] width 24 height 8
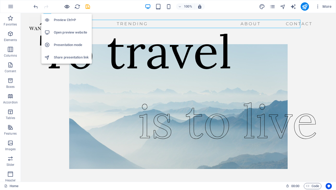
click at [68, 7] on icon "button" at bounding box center [67, 7] width 6 height 6
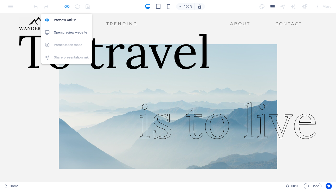
click at [67, 7] on icon "button" at bounding box center [67, 7] width 6 height 6
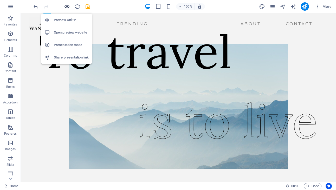
click at [67, 7] on icon "button" at bounding box center [67, 7] width 6 height 6
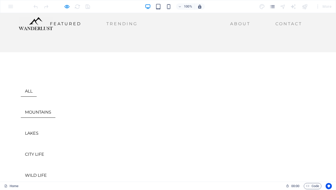
scroll to position [155, 0]
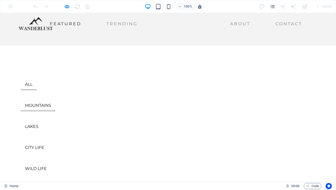
click at [55, 101] on link "MOUNTAINS" at bounding box center [38, 106] width 35 height 11
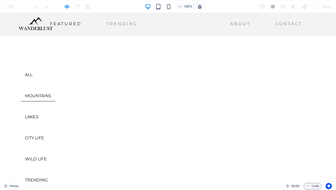
scroll to position [156, 0]
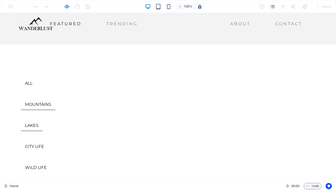
click at [43, 121] on link "LAKES" at bounding box center [32, 126] width 22 height 11
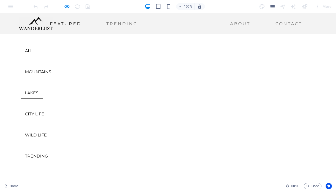
scroll to position [192, 0]
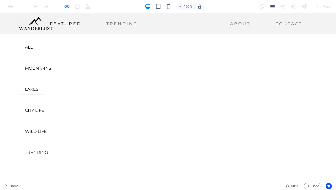
click at [48, 105] on link "CITY LIFE" at bounding box center [35, 110] width 28 height 11
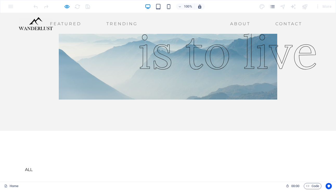
scroll to position [0, 0]
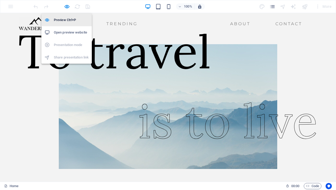
click at [68, 20] on h6 "Preview Ctrl+P" at bounding box center [71, 20] width 35 height 6
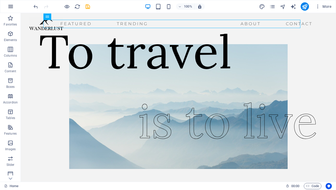
click at [12, 7] on icon "button" at bounding box center [11, 6] width 6 height 6
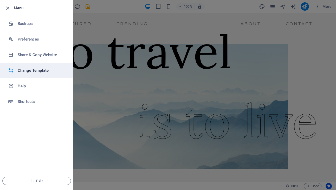
click at [32, 73] on h6 "Change Template" at bounding box center [42, 70] width 48 height 6
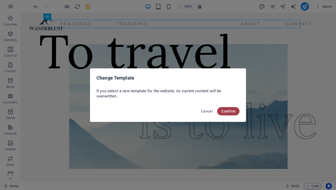
click at [229, 110] on span "Confirm" at bounding box center [229, 111] width 14 height 4
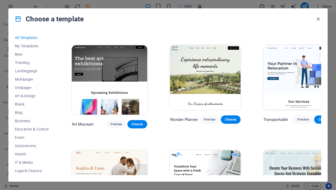
scroll to position [66, 0]
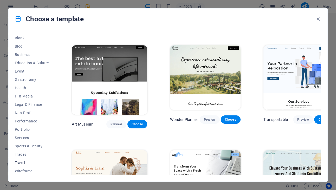
click at [20, 162] on span "Travel" at bounding box center [32, 163] width 34 height 4
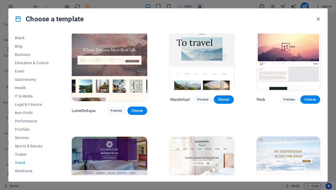
scroll to position [0, 0]
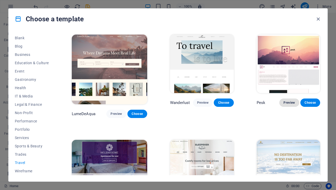
click at [291, 105] on span "Preview" at bounding box center [289, 103] width 11 height 4
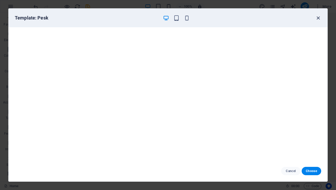
click at [318, 18] on icon "button" at bounding box center [319, 18] width 6 height 6
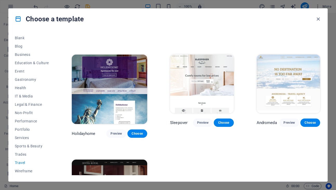
scroll to position [88, 0]
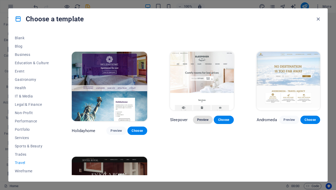
click at [199, 118] on span "Preview" at bounding box center [202, 120] width 11 height 4
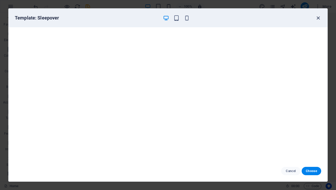
click at [318, 18] on icon "button" at bounding box center [319, 18] width 6 height 6
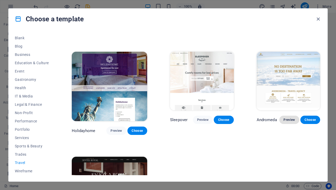
click at [289, 118] on span "Preview" at bounding box center [289, 120] width 11 height 4
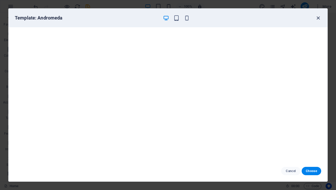
drag, startPoint x: 318, startPoint y: 17, endPoint x: 316, endPoint y: 19, distance: 2.9
click at [318, 17] on icon "button" at bounding box center [319, 18] width 6 height 6
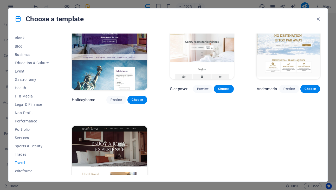
scroll to position [129, 0]
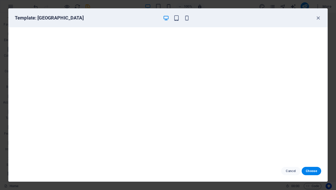
drag, startPoint x: 317, startPoint y: 17, endPoint x: 315, endPoint y: 18, distance: 3.0
click at [317, 17] on icon "button" at bounding box center [319, 18] width 6 height 6
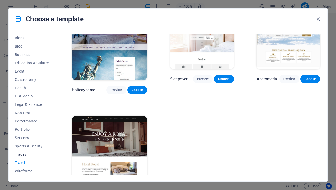
click at [24, 154] on span "Trades" at bounding box center [32, 155] width 34 height 4
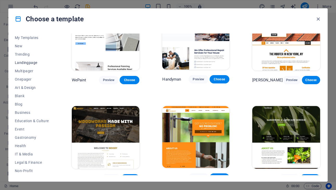
scroll to position [0, 0]
click at [27, 38] on span "All Templates" at bounding box center [32, 38] width 34 height 4
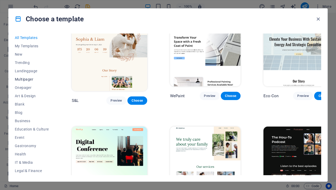
click at [26, 79] on span "Multipager" at bounding box center [32, 79] width 34 height 4
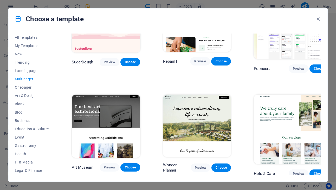
scroll to position [62, 0]
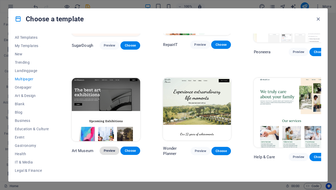
click at [111, 149] on span "Preview" at bounding box center [109, 151] width 11 height 4
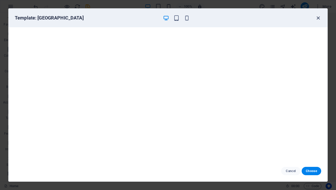
click at [318, 19] on icon "button" at bounding box center [319, 18] width 6 height 6
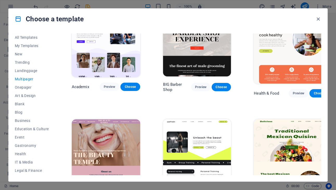
scroll to position [237, 0]
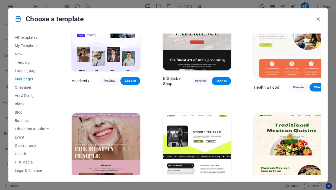
click at [114, 185] on span "Preview" at bounding box center [112, 187] width 10 height 4
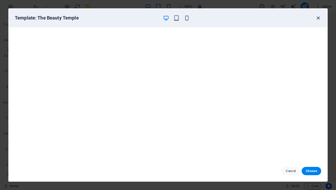
click at [317, 18] on icon "button" at bounding box center [319, 18] width 6 height 6
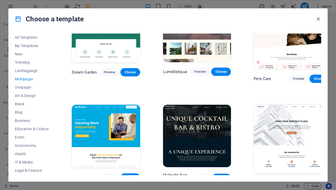
scroll to position [461, 0]
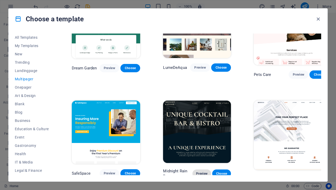
click at [200, 172] on span "Preview" at bounding box center [202, 174] width 10 height 4
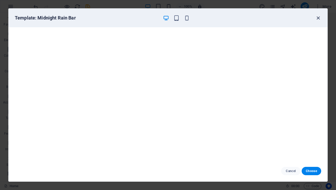
click at [317, 18] on icon "button" at bounding box center [319, 18] width 6 height 6
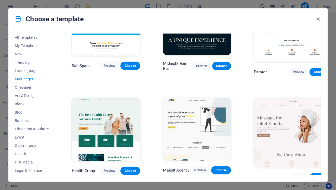
scroll to position [575, 0]
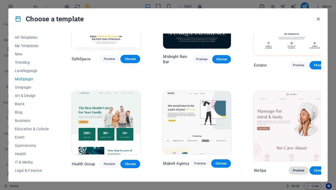
click at [293, 169] on span "Preview" at bounding box center [298, 171] width 11 height 4
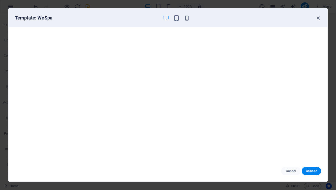
click at [318, 17] on icon "button" at bounding box center [319, 18] width 6 height 6
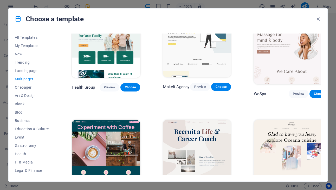
scroll to position [655, 0]
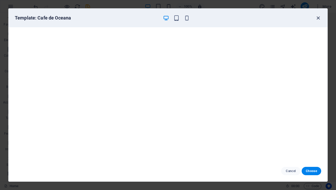
click at [317, 18] on icon "button" at bounding box center [319, 18] width 6 height 6
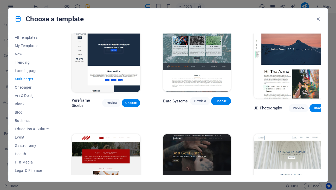
scroll to position [1064, 0]
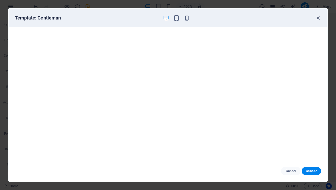
click at [318, 18] on icon "button" at bounding box center [319, 18] width 6 height 6
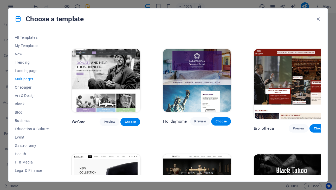
scroll to position [1568, 0]
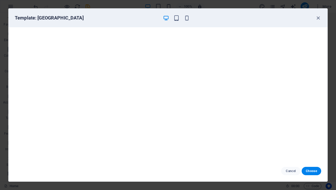
scroll to position [1, 0]
click at [317, 18] on icon "button" at bounding box center [319, 18] width 6 height 6
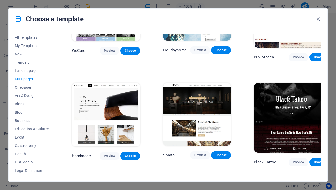
scroll to position [1642, 0]
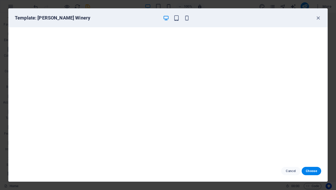
scroll to position [1, 0]
click at [319, 17] on icon "button" at bounding box center [319, 18] width 6 height 6
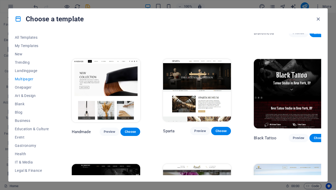
scroll to position [1666, 0]
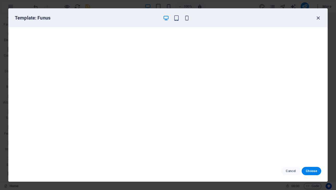
click at [318, 17] on icon "button" at bounding box center [319, 18] width 6 height 6
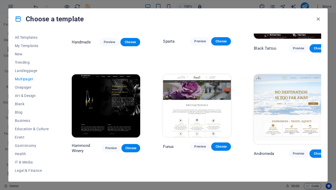
scroll to position [1754, 0]
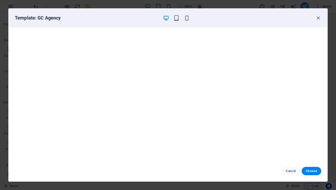
scroll to position [1, 0]
click at [319, 17] on icon "button" at bounding box center [319, 18] width 6 height 6
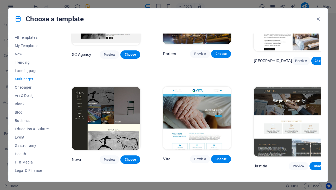
scroll to position [1950, 0]
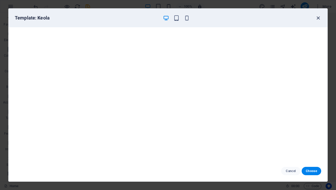
click at [317, 20] on icon "button" at bounding box center [319, 18] width 6 height 6
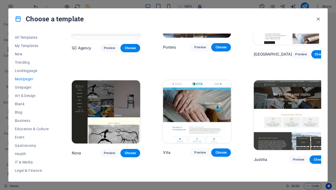
scroll to position [1962, 0]
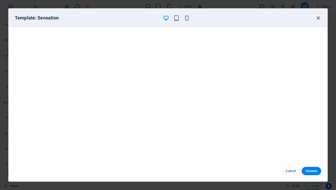
click at [318, 20] on icon "button" at bounding box center [319, 18] width 6 height 6
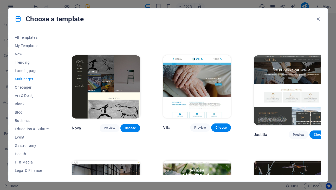
scroll to position [2018, 0]
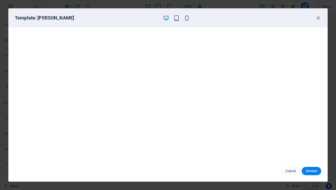
scroll to position [0, 0]
click at [317, 18] on icon "button" at bounding box center [319, 18] width 6 height 6
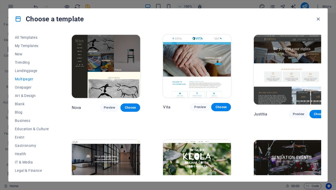
scroll to position [2018, 0]
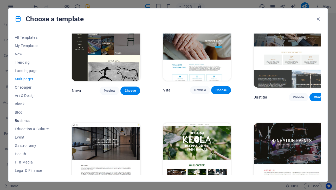
click at [23, 120] on span "Business" at bounding box center [32, 121] width 34 height 4
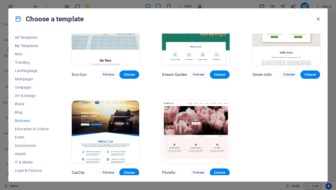
scroll to position [0, 0]
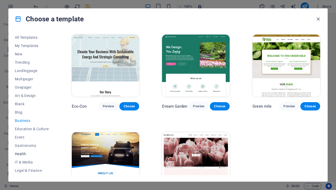
click at [22, 154] on span "Health" at bounding box center [32, 154] width 34 height 4
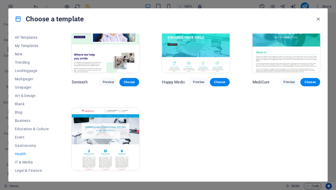
scroll to position [118, 0]
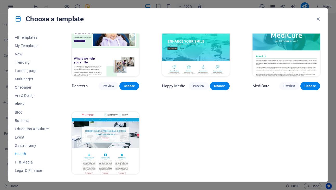
click at [23, 103] on span "Blank" at bounding box center [32, 104] width 34 height 4
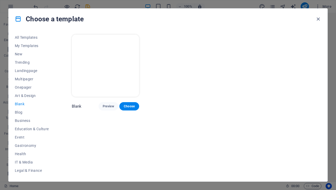
scroll to position [0, 0]
click at [27, 96] on span "Art & Design" at bounding box center [32, 96] width 34 height 4
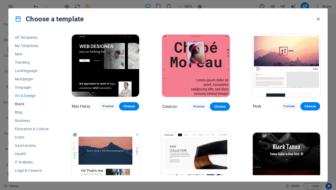
click at [22, 104] on span "Blank" at bounding box center [32, 104] width 34 height 4
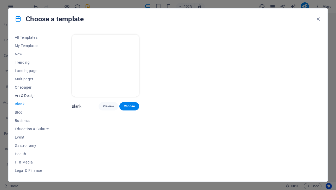
click at [32, 94] on span "Art & Design" at bounding box center [32, 96] width 34 height 4
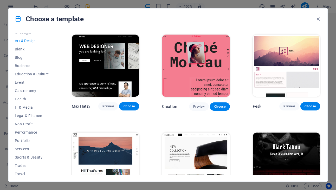
scroll to position [66, 0]
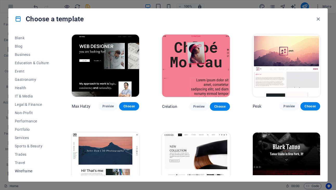
click at [26, 171] on span "Wireframe" at bounding box center [32, 171] width 34 height 4
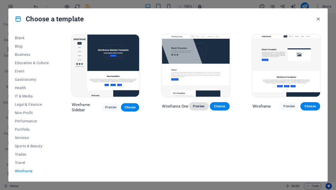
click at [198, 109] on button "Preview" at bounding box center [199, 106] width 20 height 8
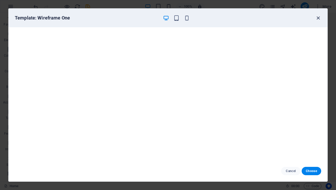
click at [318, 18] on icon "button" at bounding box center [319, 18] width 6 height 6
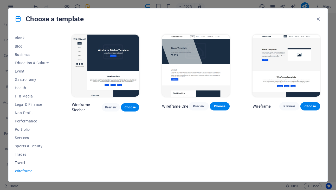
click at [25, 162] on span "Travel" at bounding box center [32, 163] width 34 height 4
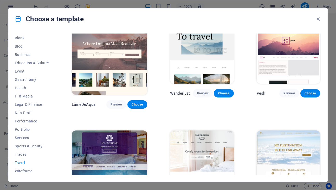
scroll to position [0, 0]
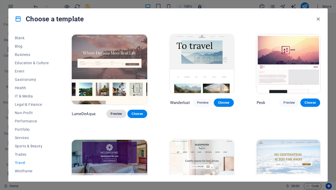
click at [112, 110] on button "Preview" at bounding box center [117, 114] width 20 height 8
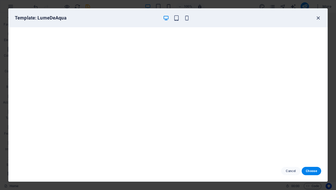
click at [319, 18] on icon "button" at bounding box center [319, 18] width 6 height 6
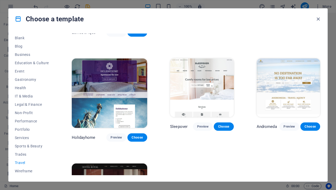
scroll to position [99, 0]
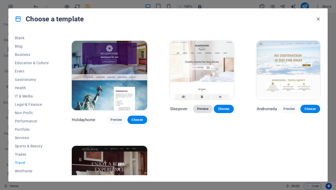
click at [199, 107] on span "Preview" at bounding box center [202, 109] width 11 height 4
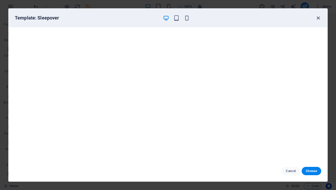
click at [318, 19] on icon "button" at bounding box center [319, 18] width 6 height 6
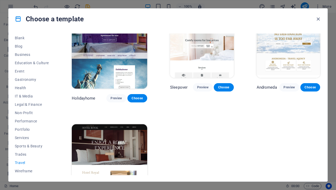
scroll to position [129, 0]
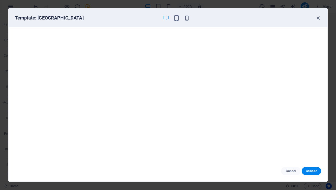
click at [319, 18] on icon "button" at bounding box center [319, 18] width 6 height 6
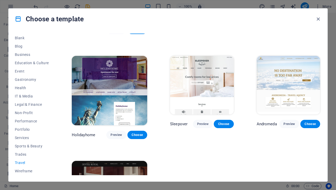
scroll to position [90, 0]
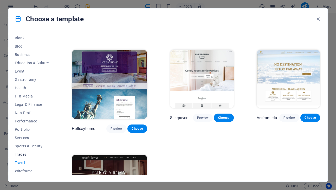
click at [23, 153] on span "Trades" at bounding box center [32, 155] width 34 height 4
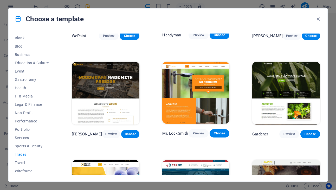
scroll to position [71, 0]
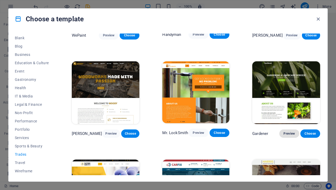
click at [289, 132] on span "Preview" at bounding box center [289, 134] width 11 height 4
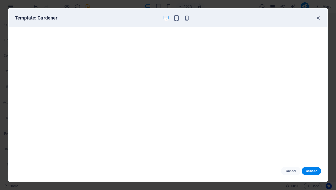
click at [319, 18] on icon "button" at bounding box center [319, 18] width 6 height 6
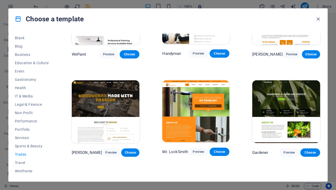
scroll to position [0, 0]
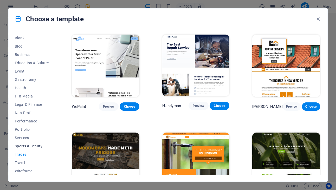
click at [26, 147] on span "Sports & Beauty" at bounding box center [32, 146] width 34 height 4
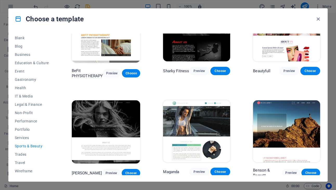
scroll to position [335, 0]
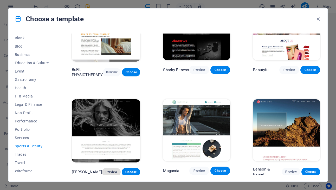
click at [111, 170] on span "Preview" at bounding box center [111, 172] width 10 height 4
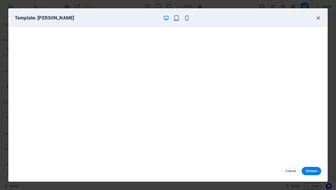
click at [320, 19] on icon "button" at bounding box center [319, 18] width 6 height 6
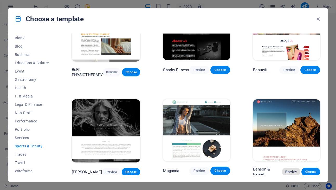
click at [289, 170] on span "Preview" at bounding box center [291, 172] width 10 height 4
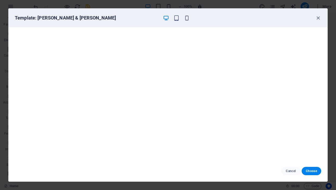
scroll to position [0, 0]
click at [318, 18] on icon "button" at bounding box center [319, 18] width 6 height 6
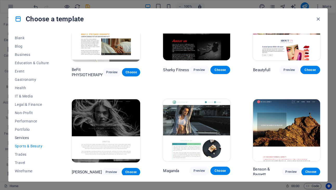
click at [22, 138] on span "Services" at bounding box center [32, 138] width 34 height 4
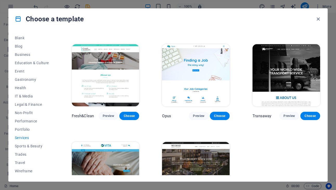
scroll to position [487, 0]
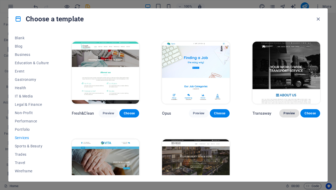
click at [288, 111] on span "Preview" at bounding box center [289, 113] width 11 height 4
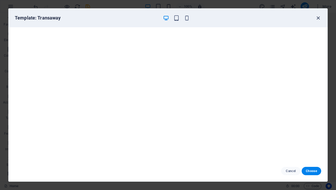
click at [318, 18] on icon "button" at bounding box center [319, 18] width 6 height 6
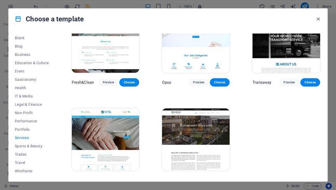
scroll to position [522, 0]
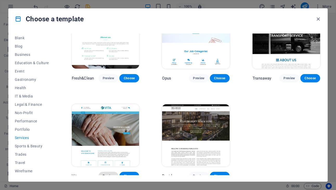
click at [107, 174] on span "Preview" at bounding box center [108, 176] width 11 height 4
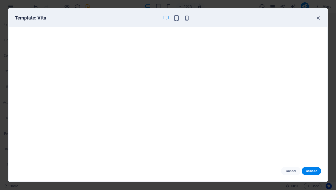
click at [319, 17] on icon "button" at bounding box center [319, 18] width 6 height 6
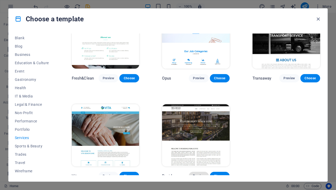
click at [198, 174] on span "Preview" at bounding box center [198, 176] width 11 height 4
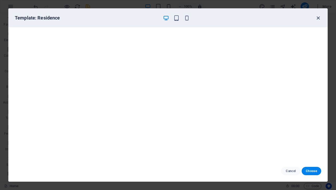
click at [319, 17] on icon "button" at bounding box center [319, 18] width 6 height 6
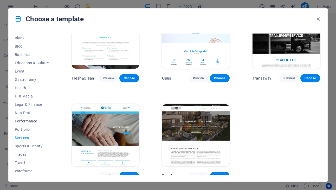
click at [27, 122] on span "Performance" at bounding box center [32, 121] width 34 height 4
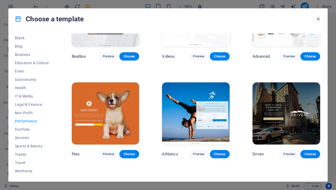
scroll to position [148, 0]
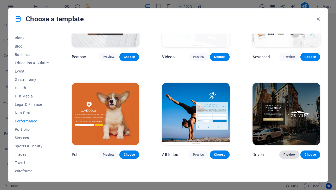
click at [287, 154] on span "Preview" at bounding box center [289, 155] width 11 height 4
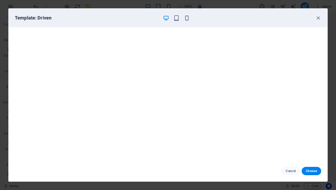
scroll to position [1, 0]
click at [318, 19] on icon "button" at bounding box center [319, 18] width 6 height 6
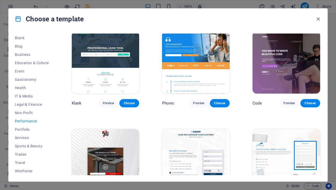
scroll to position [0, 0]
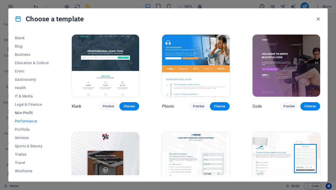
click at [30, 113] on span "Non-Profit" at bounding box center [32, 113] width 34 height 4
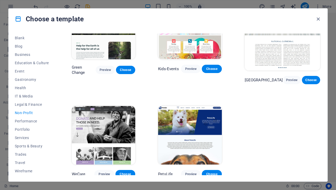
scroll to position [22, 0]
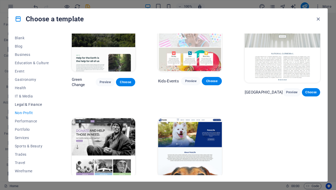
click at [29, 105] on span "Legal & Finance" at bounding box center [32, 105] width 34 height 4
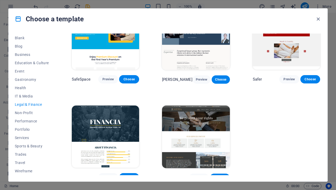
scroll to position [32, 0]
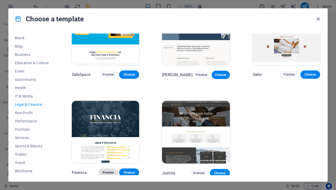
click at [104, 174] on button "Preview" at bounding box center [108, 173] width 20 height 8
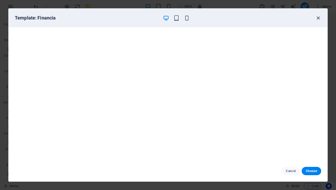
click at [318, 19] on icon "button" at bounding box center [319, 18] width 6 height 6
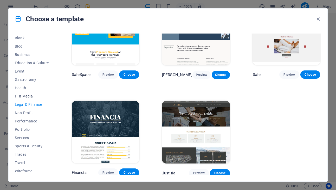
click at [25, 95] on span "IT & Media" at bounding box center [32, 96] width 34 height 4
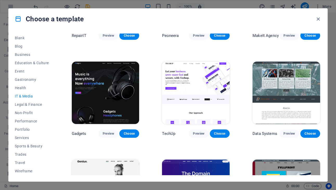
scroll to position [71, 0]
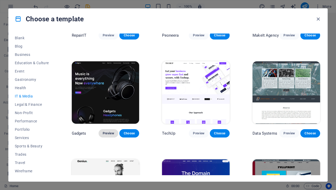
click at [108, 136] on button "Preview" at bounding box center [109, 133] width 20 height 8
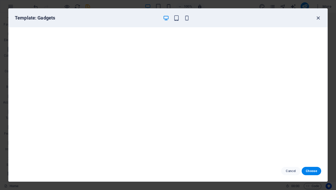
click at [318, 17] on icon "button" at bounding box center [319, 18] width 6 height 6
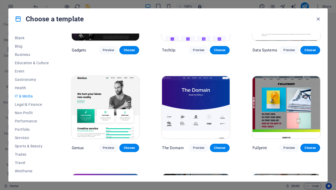
scroll to position [157, 0]
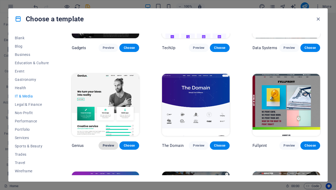
click at [111, 147] on span "Preview" at bounding box center [108, 146] width 11 height 4
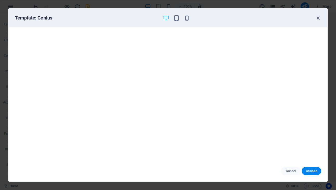
click at [318, 18] on icon "button" at bounding box center [319, 18] width 6 height 6
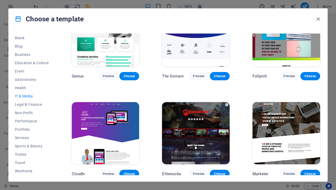
scroll to position [228, 0]
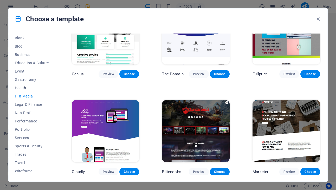
click at [22, 87] on span "Health" at bounding box center [32, 88] width 34 height 4
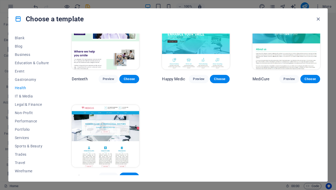
scroll to position [129, 0]
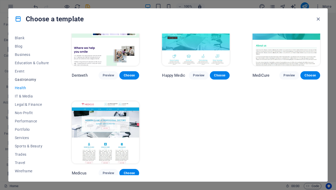
click at [27, 81] on span "Gastronomy" at bounding box center [32, 80] width 34 height 4
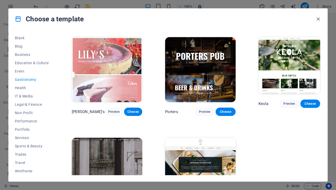
scroll to position [427, 0]
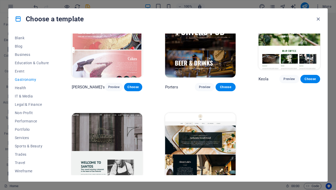
click at [108, 186] on span "Preview" at bounding box center [111, 188] width 11 height 4
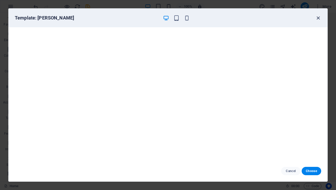
click at [318, 17] on icon "button" at bounding box center [319, 18] width 6 height 6
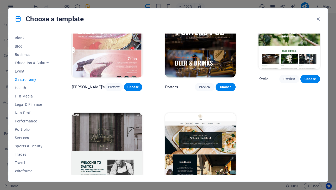
click at [203, 186] on span "Preview" at bounding box center [208, 188] width 10 height 4
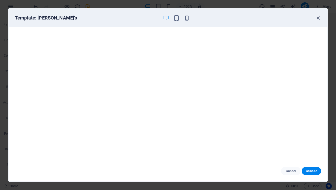
click at [318, 18] on icon "button" at bounding box center [319, 18] width 6 height 6
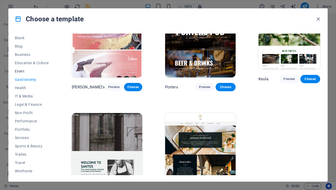
click at [21, 71] on span "Event" at bounding box center [32, 71] width 34 height 4
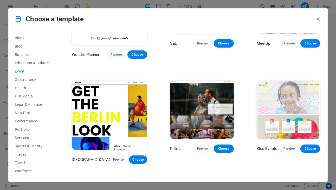
scroll to position [60, 0]
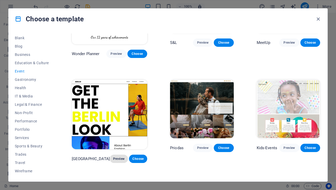
click at [114, 157] on span "Preview" at bounding box center [119, 159] width 10 height 4
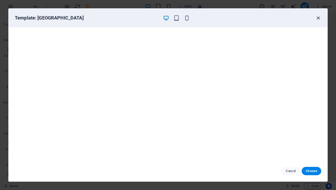
click at [318, 19] on icon "button" at bounding box center [319, 18] width 6 height 6
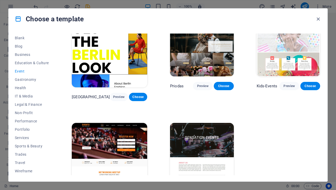
scroll to position [131, 0]
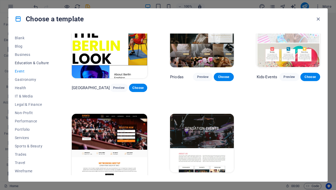
click at [30, 63] on span "Education & Culture" at bounding box center [32, 63] width 34 height 4
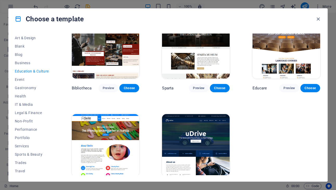
scroll to position [129, 0]
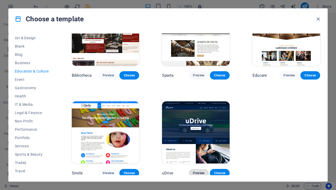
click at [197, 171] on span "Preview" at bounding box center [198, 173] width 11 height 4
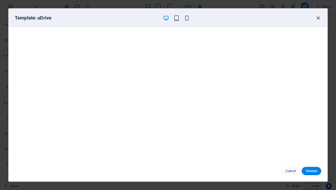
click at [318, 17] on icon "button" at bounding box center [319, 18] width 6 height 6
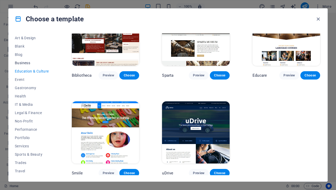
click at [24, 63] on span "Business" at bounding box center [32, 63] width 34 height 4
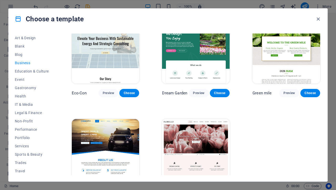
scroll to position [32, 0]
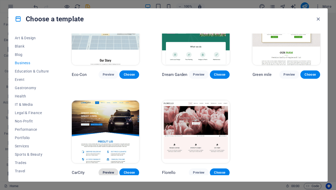
click at [107, 173] on span "Preview" at bounding box center [108, 173] width 11 height 4
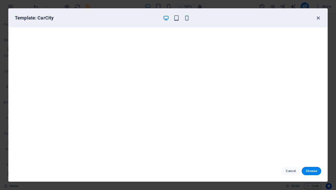
click at [316, 17] on icon "button" at bounding box center [319, 18] width 6 height 6
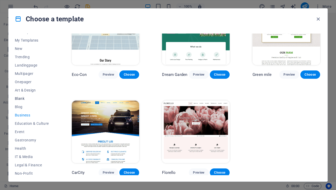
scroll to position [0, 0]
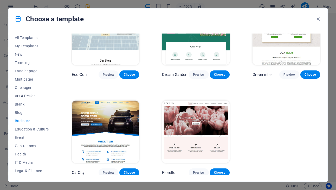
click at [33, 97] on span "Art & Design" at bounding box center [32, 96] width 34 height 4
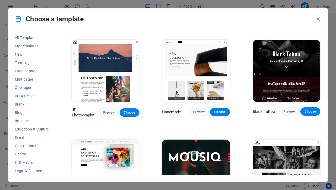
scroll to position [92, 0]
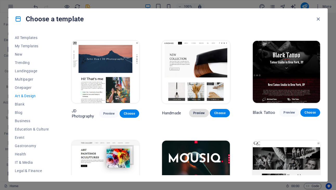
click at [199, 113] on span "Preview" at bounding box center [198, 113] width 11 height 4
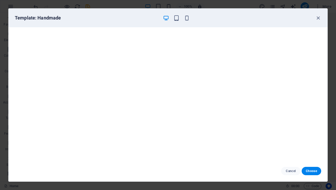
scroll to position [1, 0]
click at [318, 18] on icon "button" at bounding box center [319, 18] width 6 height 6
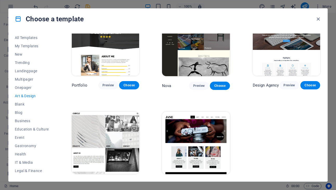
scroll to position [328, 0]
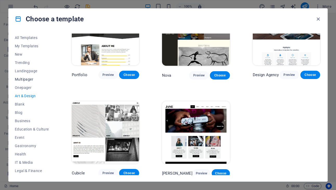
click at [28, 80] on span "Multipager" at bounding box center [32, 79] width 34 height 4
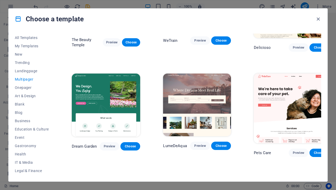
scroll to position [376, 0]
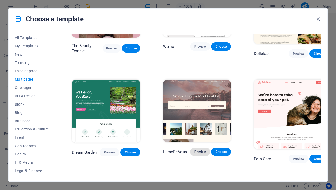
click at [199, 150] on span "Preview" at bounding box center [200, 152] width 11 height 4
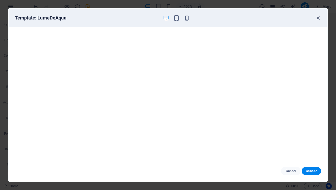
click at [318, 17] on icon "button" at bounding box center [319, 18] width 6 height 6
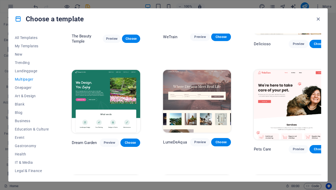
scroll to position [387, 0]
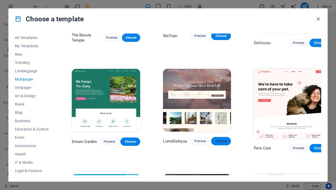
click at [220, 139] on span "Choose" at bounding box center [221, 141] width 11 height 4
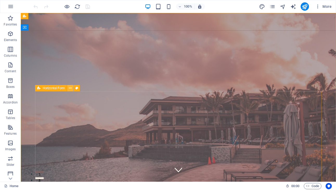
click at [0, 0] on icon at bounding box center [0, 0] width 0 height 0
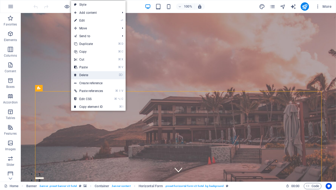
click at [93, 76] on link "⌦ Delete" at bounding box center [88, 75] width 35 height 8
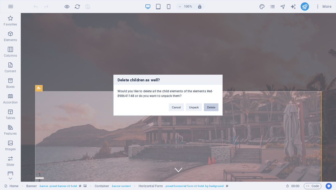
click at [211, 108] on button "Delete" at bounding box center [211, 107] width 15 height 8
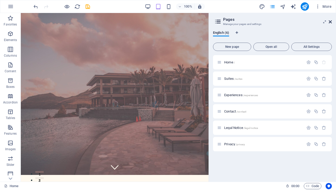
click at [332, 21] on icon at bounding box center [330, 22] width 3 height 4
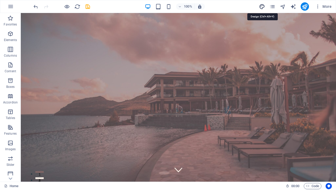
click at [263, 7] on icon "design" at bounding box center [262, 7] width 6 height 6
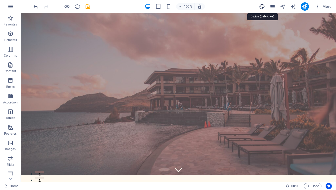
select select "500"
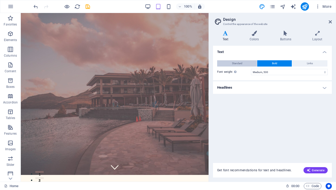
click at [232, 64] on span "Standard" at bounding box center [237, 63] width 10 height 6
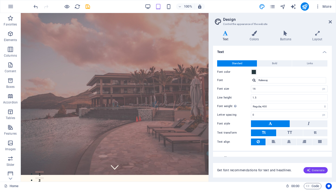
click at [314, 170] on span "Generate" at bounding box center [316, 170] width 18 height 4
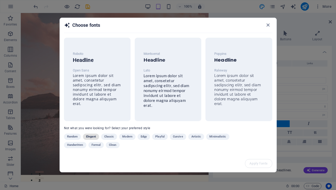
click at [94, 137] on span "Elegant" at bounding box center [91, 137] width 10 height 6
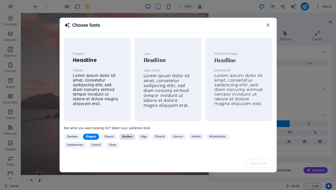
click at [129, 137] on span "Modern" at bounding box center [127, 137] width 10 height 6
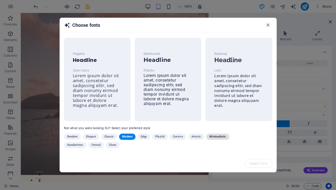
click at [217, 137] on span "Minimalistic" at bounding box center [218, 137] width 17 height 6
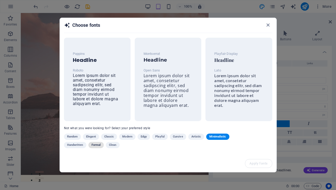
click at [94, 145] on span "Formal" at bounding box center [96, 145] width 9 height 6
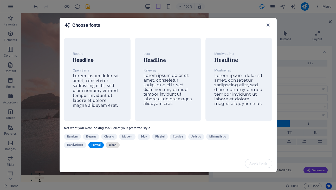
click at [114, 145] on span "Clean" at bounding box center [112, 145] width 7 height 6
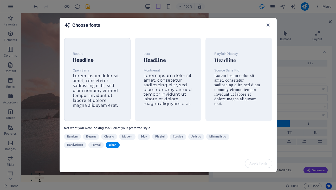
click at [102, 85] on span "Lorem ipsum dolor sit amet, consetetur sadipscing elitr, sed diam nonumy eirmod…" at bounding box center [96, 90] width 46 height 35
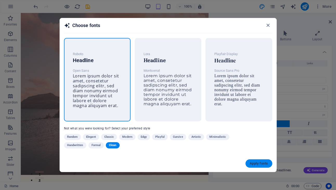
click at [258, 164] on span "Apply fonts" at bounding box center [259, 164] width 18 height 4
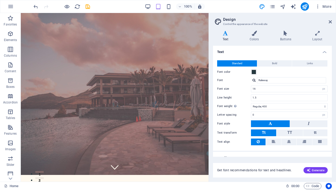
type input "Open Sans"
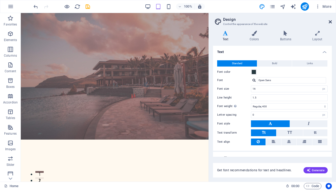
click at [331, 21] on icon at bounding box center [330, 22] width 3 height 4
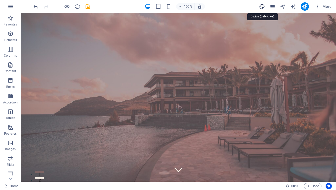
click at [262, 7] on icon "design" at bounding box center [262, 7] width 6 height 6
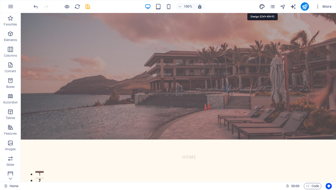
select select "px"
select select "400"
select select "px"
select select "500"
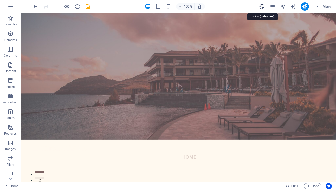
select select "px"
select select "rem"
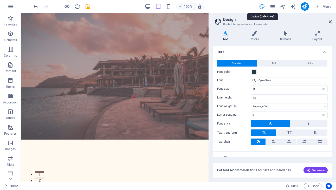
type input "17"
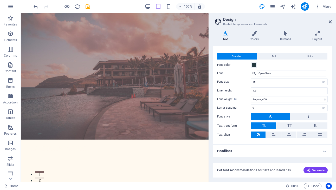
click at [324, 148] on h4 "Headlines" at bounding box center [272, 151] width 119 height 12
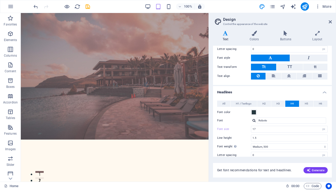
scroll to position [68, 0]
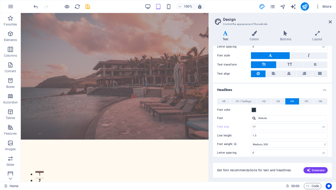
click at [323, 88] on h4 "Headlines" at bounding box center [272, 88] width 119 height 9
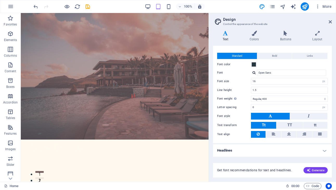
scroll to position [7, 0]
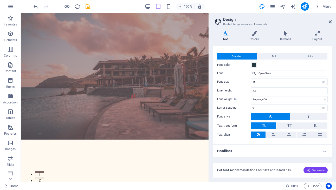
click at [315, 171] on span "Generate" at bounding box center [316, 170] width 18 height 4
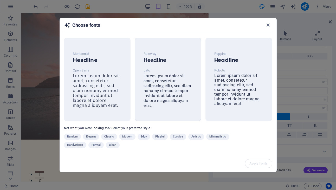
click at [158, 90] on span "Lorem ipsum dolor sit amet, consetetur sadipscing elitr, sed diam nonumy eirmod…" at bounding box center [168, 90] width 48 height 35
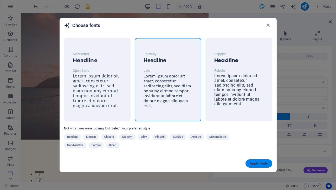
click at [260, 164] on span "Apply fonts" at bounding box center [259, 164] width 18 height 4
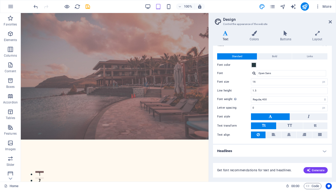
type input "Lato"
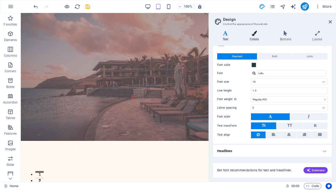
click at [254, 37] on h4 "Colors" at bounding box center [255, 36] width 30 height 11
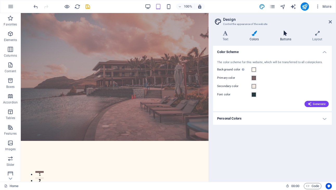
click at [287, 35] on icon at bounding box center [286, 33] width 30 height 5
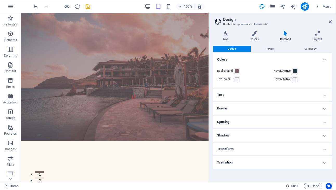
click at [325, 96] on h4 "Text" at bounding box center [272, 95] width 119 height 12
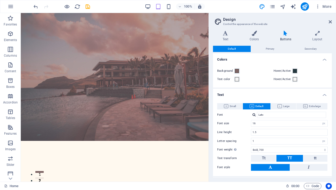
click at [324, 95] on h4 "Text" at bounding box center [272, 93] width 119 height 9
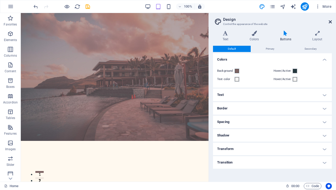
click at [329, 21] on icon at bounding box center [330, 22] width 3 height 4
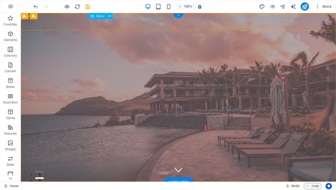
select select
select select "1"
select select
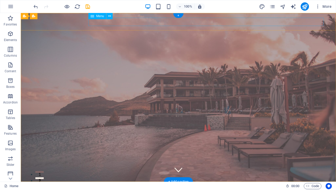
select select "2"
select select
select select "3"
select select
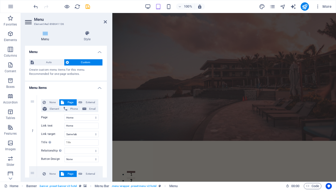
click at [98, 89] on h4 "Menu items" at bounding box center [66, 86] width 82 height 9
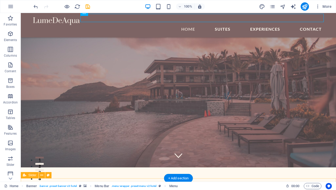
scroll to position [0, 0]
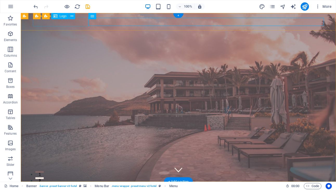
click at [66, 186] on div at bounding box center [178, 190] width 291 height 9
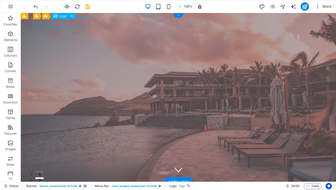
click at [66, 186] on div at bounding box center [178, 190] width 291 height 9
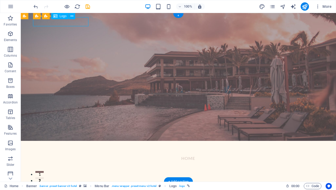
select select "px"
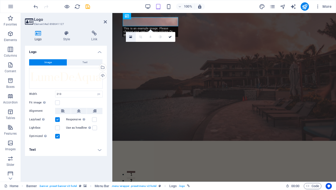
click at [131, 37] on icon at bounding box center [130, 37] width 3 height 4
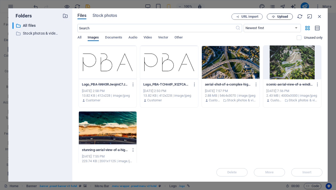
click at [284, 17] on span "Upload" at bounding box center [283, 16] width 11 height 3
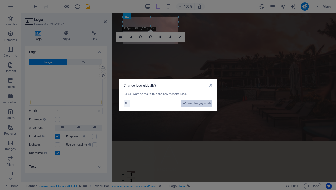
click at [198, 104] on span "Yes, change globally" at bounding box center [199, 104] width 23 height 6
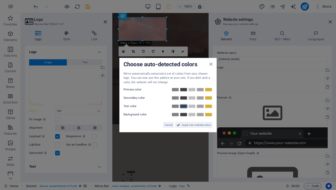
click at [184, 107] on link at bounding box center [184, 106] width 8 height 4
click at [210, 90] on link at bounding box center [209, 90] width 8 height 4
click at [199, 98] on link at bounding box center [201, 98] width 8 height 4
click at [175, 115] on link at bounding box center [176, 115] width 8 height 4
click at [193, 126] on span "Apply new website colors" at bounding box center [196, 125] width 29 height 6
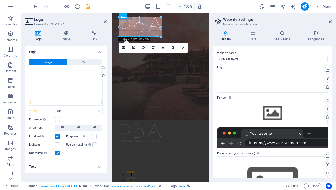
drag, startPoint x: 167, startPoint y: 40, endPoint x: 158, endPoint y: 36, distance: 10.1
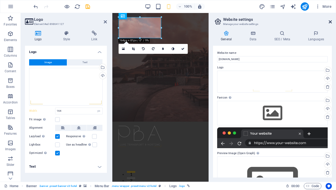
click at [331, 21] on icon at bounding box center [330, 22] width 3 height 4
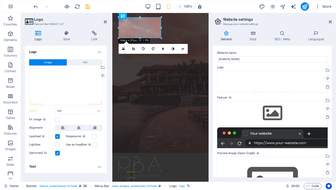
type input "213"
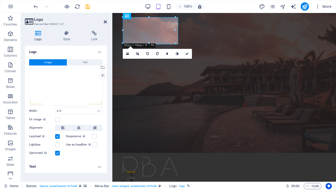
click at [104, 21] on icon at bounding box center [105, 22] width 3 height 4
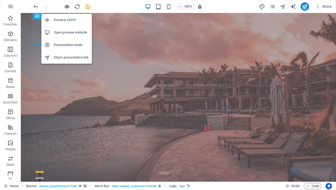
click at [66, 6] on icon "button" at bounding box center [67, 7] width 6 height 6
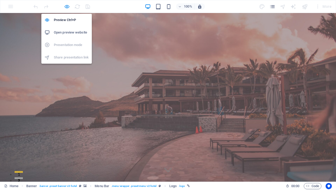
click at [66, 6] on icon "button" at bounding box center [67, 7] width 6 height 6
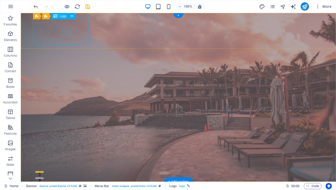
click at [72, 15] on icon at bounding box center [72, 16] width 3 height 5
click at [71, 17] on icon at bounding box center [72, 16] width 3 height 5
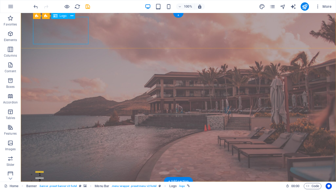
scroll to position [0, 0]
select select "px"
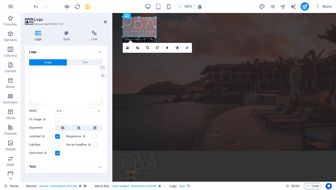
drag, startPoint x: 178, startPoint y: 43, endPoint x: 157, endPoint y: 30, distance: 25.1
type input "131"
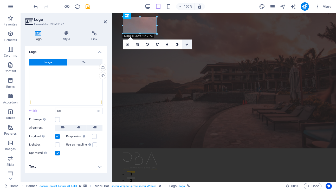
click at [188, 45] on icon at bounding box center [187, 44] width 3 height 3
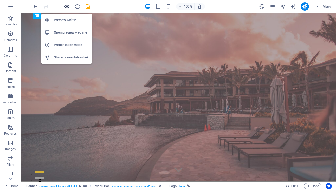
click at [67, 7] on icon "button" at bounding box center [67, 7] width 6 height 6
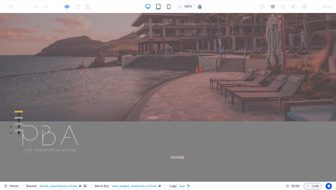
scroll to position [0, 0]
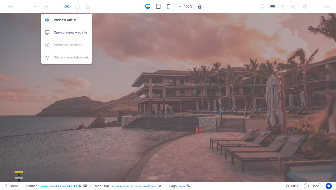
click at [66, 6] on icon "button" at bounding box center [67, 7] width 6 height 6
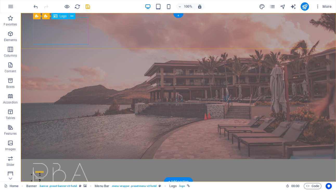
select select "px"
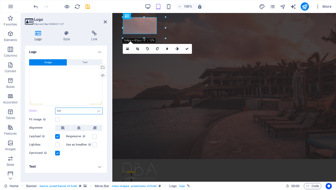
drag, startPoint x: 67, startPoint y: 111, endPoint x: 56, endPoint y: 111, distance: 10.7
click at [56, 111] on input "131" at bounding box center [78, 111] width 47 height 6
type input "100"
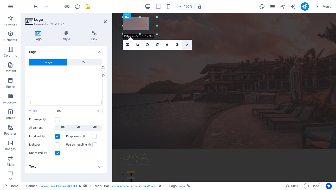
click at [187, 44] on icon at bounding box center [187, 44] width 3 height 3
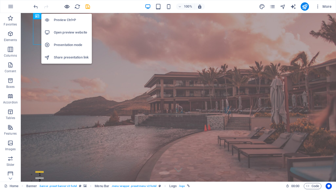
click at [67, 6] on icon "button" at bounding box center [67, 7] width 6 height 6
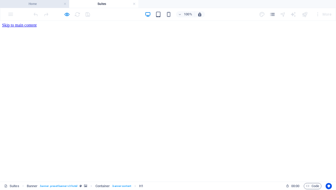
click at [39, 3] on h4 "Home" at bounding box center [34, 4] width 69 height 6
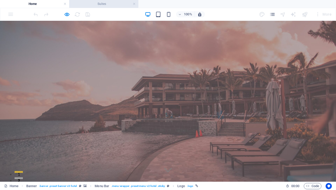
click at [105, 6] on h4 "Suites" at bounding box center [103, 4] width 69 height 6
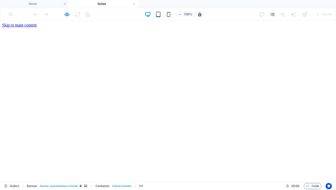
click at [135, 4] on link at bounding box center [134, 4] width 3 height 5
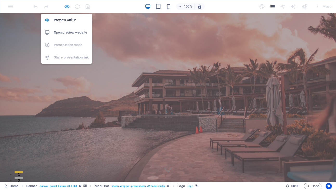
click at [65, 7] on icon "button" at bounding box center [67, 7] width 6 height 6
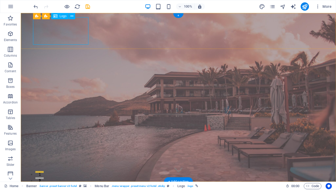
select select "px"
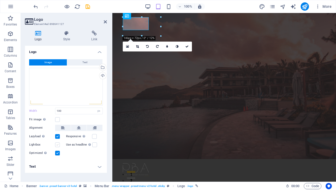
click at [57, 146] on label at bounding box center [57, 145] width 5 height 5
click at [0, 0] on input "Lightbox" at bounding box center [0, 0] width 0 height 0
click at [104, 23] on icon at bounding box center [105, 22] width 3 height 4
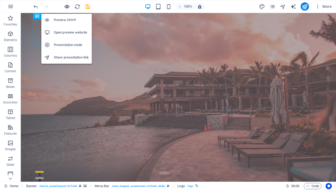
click at [66, 6] on icon "button" at bounding box center [67, 7] width 6 height 6
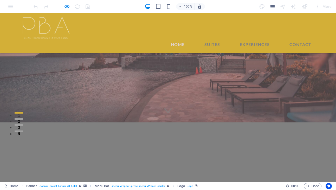
scroll to position [62, 0]
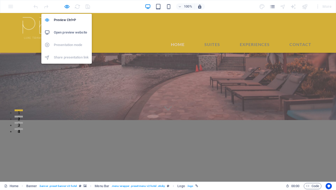
click at [68, 5] on icon "button" at bounding box center [67, 7] width 6 height 6
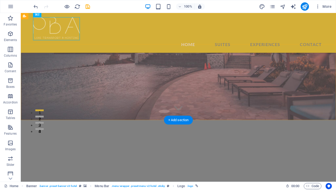
click at [155, 39] on div "Home Suites Experiences Contact" at bounding box center [179, 33] width 316 height 40
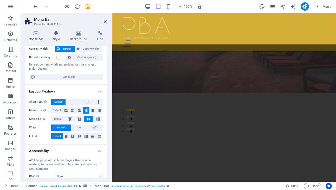
scroll to position [0, 0]
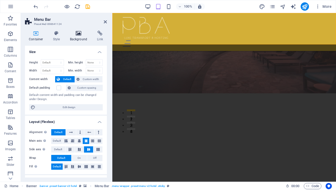
click at [80, 36] on h4 "Background" at bounding box center [79, 36] width 27 height 11
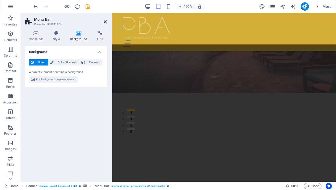
click at [105, 22] on icon at bounding box center [105, 22] width 3 height 4
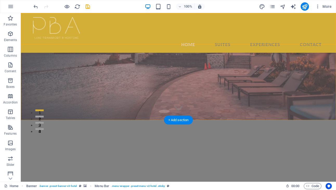
click at [190, 16] on div "Home Suites Experiences Contact" at bounding box center [179, 33] width 316 height 40
click at [157, 44] on div "Home Suites Experiences Contact" at bounding box center [179, 33] width 316 height 40
click at [190, 40] on nav "Home Suites Experiences Contact" at bounding box center [178, 44] width 291 height 8
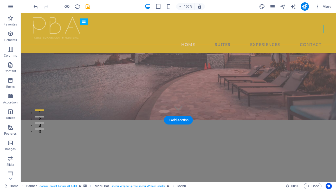
click at [166, 44] on div "Home Suites Experiences Contact" at bounding box center [179, 33] width 316 height 40
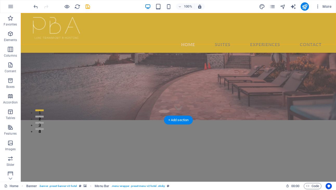
click at [155, 43] on div "Home Suites Experiences Contact" at bounding box center [179, 33] width 316 height 40
click at [167, 33] on div "Home Suites Experiences Contact" at bounding box center [179, 33] width 316 height 40
click at [152, 40] on div "Home Suites Experiences Contact" at bounding box center [179, 33] width 316 height 40
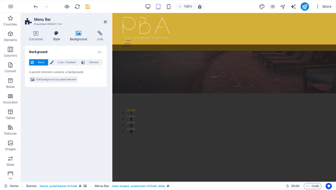
click at [57, 34] on icon at bounding box center [56, 33] width 15 height 5
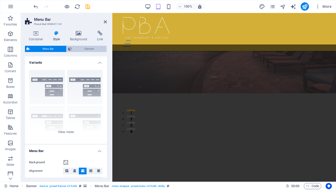
click at [88, 49] on span "Element" at bounding box center [89, 49] width 32 height 6
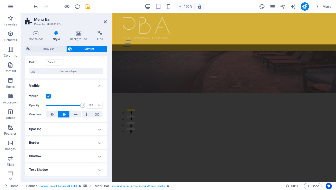
scroll to position [35, 0]
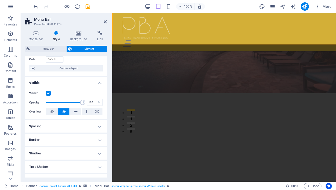
click at [99, 83] on h4 "Visible" at bounding box center [66, 81] width 82 height 9
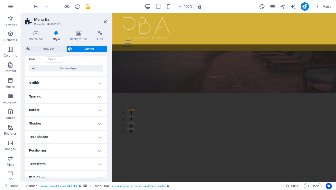
click at [97, 111] on h4 "Border" at bounding box center [66, 110] width 82 height 12
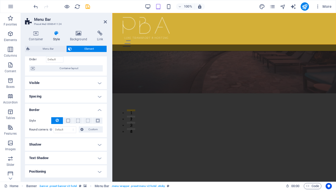
click at [97, 111] on h4 "Border" at bounding box center [66, 108] width 82 height 9
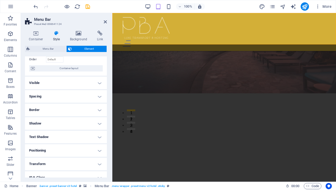
click at [99, 97] on h4 "Spacing" at bounding box center [66, 96] width 82 height 12
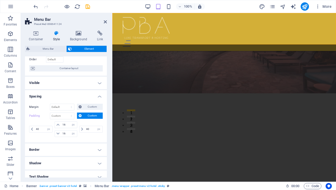
click at [99, 97] on h4 "Spacing" at bounding box center [66, 94] width 82 height 9
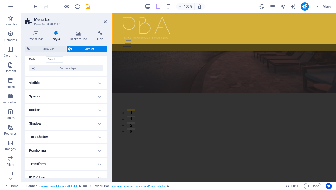
click at [97, 79] on h4 "Visible" at bounding box center [66, 83] width 82 height 12
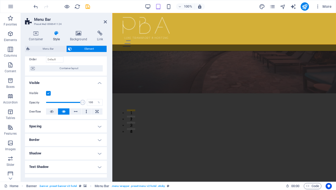
drag, startPoint x: 98, startPoint y: 80, endPoint x: 79, endPoint y: 113, distance: 37.8
click at [98, 80] on h4 "Visible" at bounding box center [66, 81] width 82 height 9
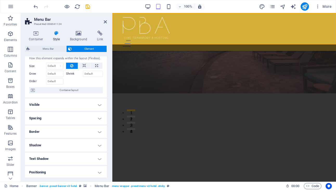
scroll to position [0, 0]
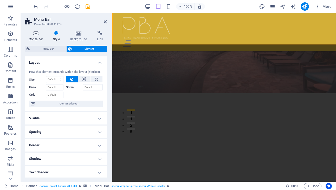
click at [37, 38] on h4 "Container" at bounding box center [37, 36] width 24 height 11
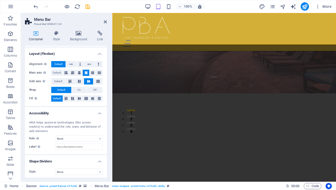
scroll to position [70, 0]
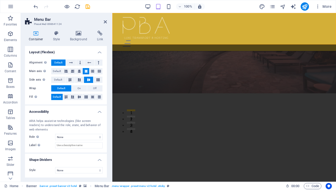
click at [97, 112] on h4 "Accessibility" at bounding box center [66, 110] width 82 height 9
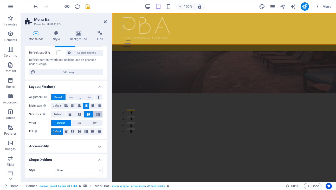
scroll to position [35, 0]
click at [96, 160] on h4 "Shape Dividers" at bounding box center [66, 158] width 82 height 9
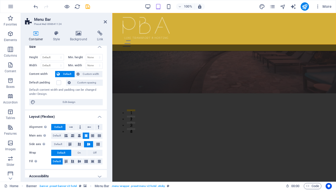
scroll to position [0, 0]
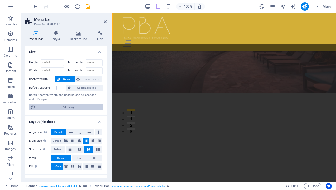
click at [67, 107] on span "Edit design" at bounding box center [69, 107] width 64 height 6
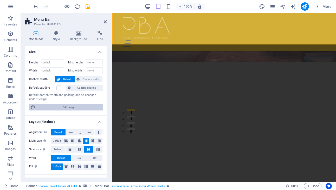
select select "px"
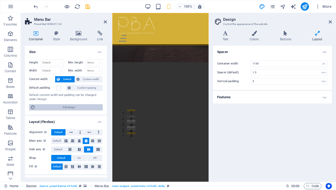
type input "4"
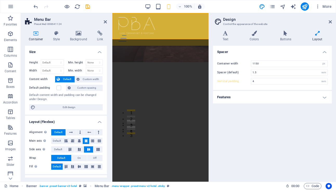
click at [322, 97] on h4 "Features" at bounding box center [272, 97] width 119 height 12
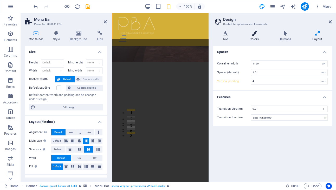
click at [256, 37] on h4 "Colors" at bounding box center [255, 36] width 30 height 11
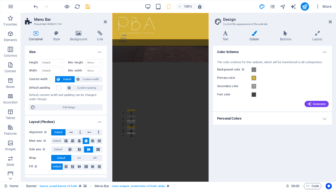
click at [324, 119] on h4 "Personal Colors" at bounding box center [272, 118] width 119 height 12
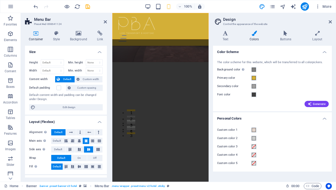
click at [323, 117] on h4 "Personal Colors" at bounding box center [272, 116] width 119 height 9
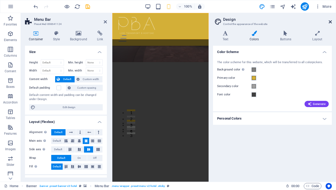
click at [331, 22] on icon at bounding box center [330, 22] width 3 height 4
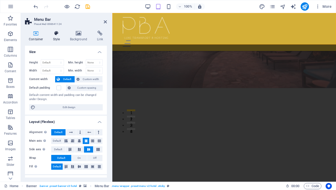
click at [54, 35] on icon at bounding box center [56, 33] width 15 height 5
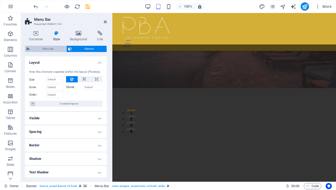
click at [47, 49] on span "Menu Bar" at bounding box center [48, 49] width 33 height 6
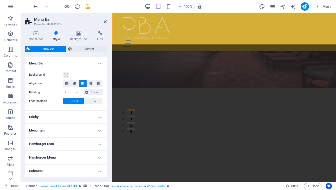
scroll to position [89, 0]
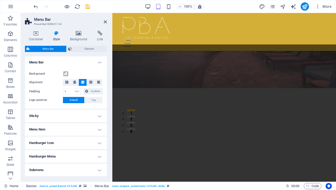
click at [100, 62] on h4 "Menu Bar" at bounding box center [66, 60] width 82 height 9
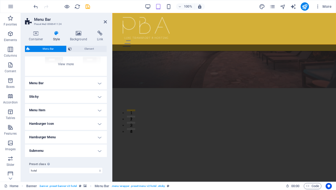
click at [96, 96] on h4 "Sticky" at bounding box center [66, 97] width 82 height 12
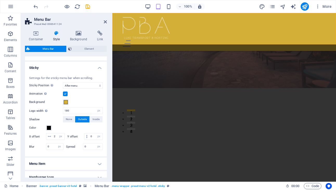
scroll to position [98, 0]
click at [65, 102] on span at bounding box center [66, 101] width 4 height 4
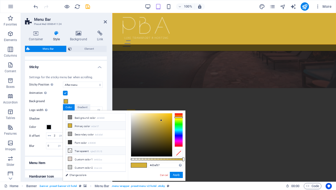
click at [80, 151] on li "Transparent rgba(0,0,0,.0)" at bounding box center [96, 151] width 60 height 8
type input "rgba(0, 0, 0, 0)"
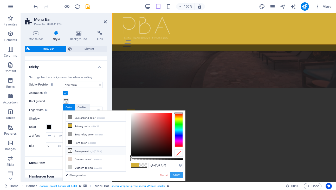
click at [175, 176] on button "Apply" at bounding box center [176, 175] width 13 height 6
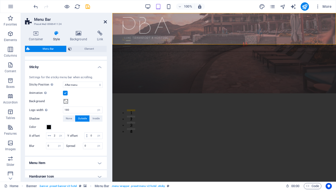
click at [106, 22] on icon at bounding box center [105, 22] width 3 height 4
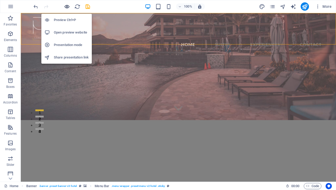
click at [67, 8] on icon "button" at bounding box center [67, 7] width 6 height 6
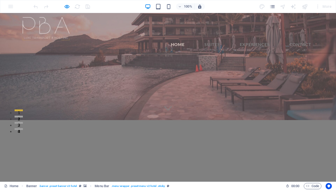
click at [182, 40] on link "Home" at bounding box center [178, 44] width 18 height 8
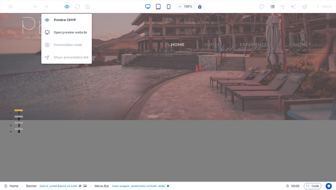
click at [66, 6] on icon "button" at bounding box center [67, 7] width 6 height 6
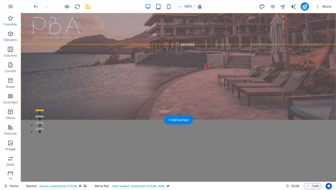
click at [142, 41] on div "Home Suites Experiences Contact" at bounding box center [179, 33] width 316 height 40
select select "sticky_menu"
select select "px"
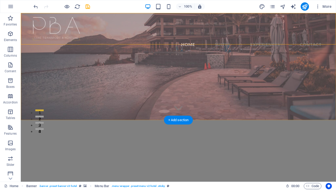
select select "px"
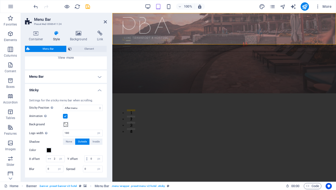
scroll to position [75, 0]
click at [99, 78] on h4 "Menu Bar" at bounding box center [66, 76] width 82 height 12
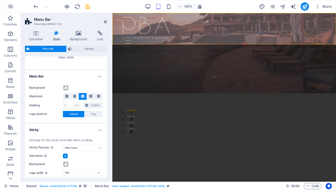
click at [99, 78] on h4 "Menu Bar" at bounding box center [66, 74] width 82 height 9
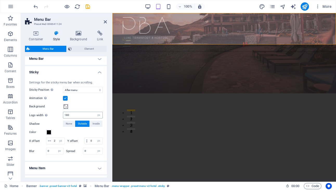
scroll to position [92, 0]
drag, startPoint x: 73, startPoint y: 117, endPoint x: 61, endPoint y: 117, distance: 11.7
click at [61, 117] on div "Logo width Overwrites the width set in the logo for sticky mode 180 auto px rem…" at bounding box center [66, 116] width 74 height 7
type input "100"
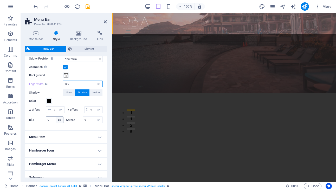
scroll to position [123, 0]
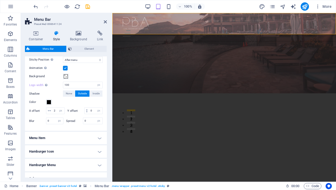
click at [96, 145] on h4 "Menu Item" at bounding box center [66, 138] width 82 height 12
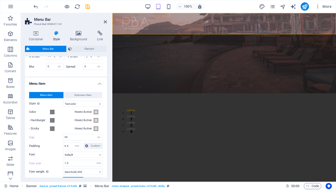
scroll to position [177, 0]
click at [53, 115] on span at bounding box center [52, 112] width 4 height 4
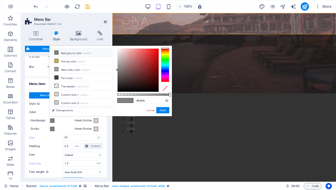
click at [118, 49] on div at bounding box center [138, 70] width 41 height 43
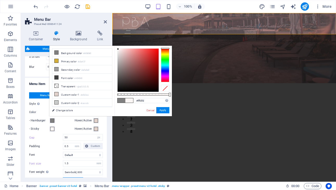
type input "#ffffff"
click at [117, 47] on div "#ffffff Supported formats #0852ed rgb(8, 82, 237) rgba(8, 82, 237, 90%) hsv(221…" at bounding box center [144, 119] width 58 height 146
drag, startPoint x: 117, startPoint y: 48, endPoint x: 121, endPoint y: 51, distance: 4.3
click at [116, 47] on div "#ffffff Supported formats #0852ed rgb(8, 82, 237) rgba(8, 82, 237, 90%) hsv(221…" at bounding box center [144, 119] width 58 height 146
drag, startPoint x: 49, startPoint y: 98, endPoint x: 162, endPoint y: 111, distance: 113.2
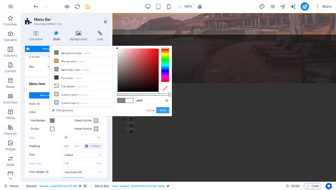
click at [162, 111] on button "Apply" at bounding box center [163, 110] width 13 height 6
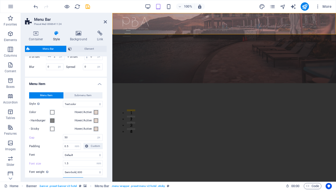
scroll to position [178, 0]
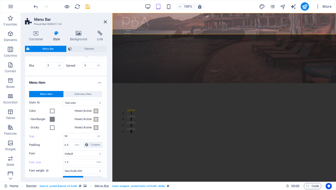
click at [52, 122] on span at bounding box center [52, 119] width 4 height 4
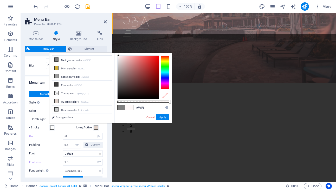
type input "#ffffff"
drag, startPoint x: 118, startPoint y: 70, endPoint x: 116, endPoint y: 54, distance: 16.5
click at [116, 54] on div "#ffffff Supported formats #0852ed rgb(8, 82, 237) rgba(8, 82, 237, 90%) hsv(221…" at bounding box center [144, 126] width 58 height 146
click at [161, 116] on button "Apply" at bounding box center [163, 117] width 13 height 6
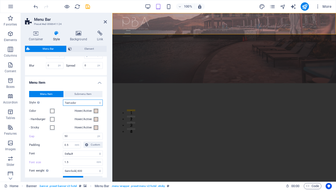
click at [90, 106] on select "Plain Text color Box: Fade Box: Flip vertical Box: Flip horizontal Box: Slide d…" at bounding box center [83, 103] width 40 height 6
select select "hover_border_bottom"
click at [63, 106] on select "Plain Text color Box: Fade Box: Flip vertical Box: Flip horizontal Box: Slide d…" at bounding box center [83, 103] width 40 height 6
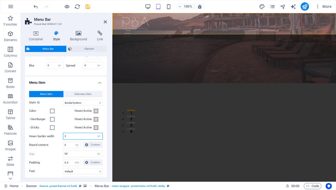
drag, startPoint x: 64, startPoint y: 144, endPoint x: 60, endPoint y: 144, distance: 3.6
click at [60, 140] on div "Hover border width 2 px rem vh vw" at bounding box center [66, 136] width 74 height 7
type input "1"
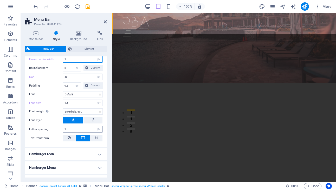
scroll to position [257, 0]
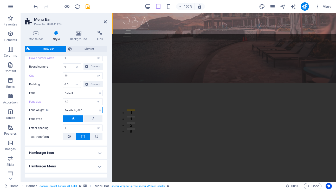
click at [96, 114] on select "Thin, 100 Extra-light, 200 Light, 300 Regular, 400 Medium, 500 Semi-bold, 600 B…" at bounding box center [83, 110] width 40 height 6
select select "300"
click at [63, 114] on select "Thin, 100 Extra-light, 200 Light, 300 Regular, 400 Medium, 500 Semi-bold, 600 B…" at bounding box center [83, 110] width 40 height 6
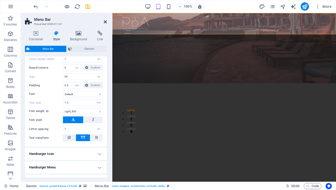
click at [105, 22] on icon at bounding box center [105, 22] width 3 height 4
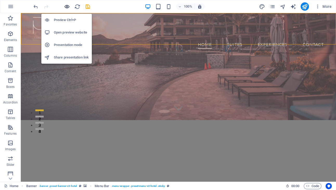
click at [67, 6] on icon "button" at bounding box center [67, 7] width 6 height 6
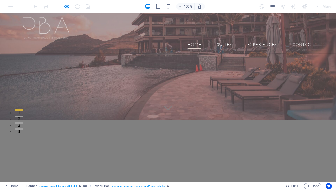
click at [193, 40] on link "Home" at bounding box center [195, 44] width 14 height 8
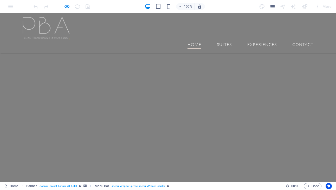
scroll to position [233, 0]
click at [61, 28] on img at bounding box center [46, 28] width 47 height 23
click at [60, 27] on img at bounding box center [46, 28] width 47 height 23
click at [228, 40] on link "Suites" at bounding box center [224, 44] width 15 height 8
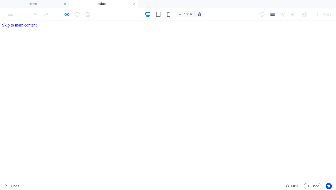
scroll to position [0, 0]
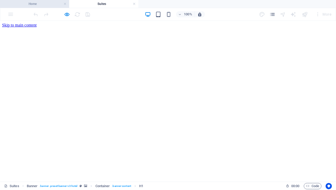
click at [49, 3] on h4 "Home" at bounding box center [34, 4] width 69 height 6
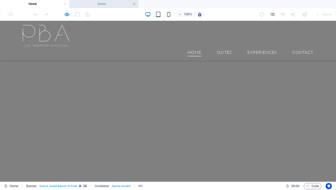
click at [135, 4] on link at bounding box center [134, 4] width 3 height 5
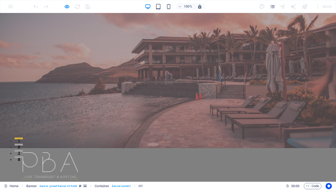
scroll to position [0, 0]
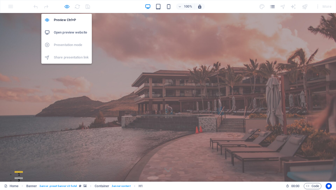
click at [67, 6] on icon "button" at bounding box center [67, 7] width 6 height 6
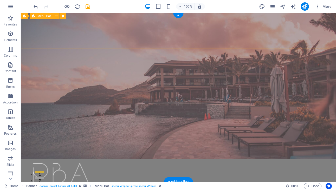
select select "sticky_menu"
select select "px"
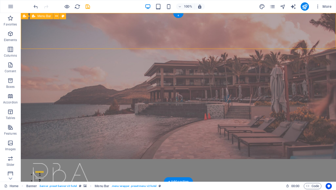
select select "px"
select select "hover_border_bottom"
select select "px"
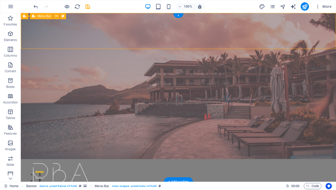
select select "rem"
select select "300"
select select "px"
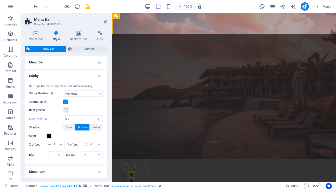
scroll to position [89, 0]
drag, startPoint x: 73, startPoint y: 119, endPoint x: 66, endPoint y: 117, distance: 7.7
click at [62, 118] on div "Logo width Overwrites the width set in the logo for sticky mode 100 auto px rem…" at bounding box center [66, 118] width 74 height 7
type input "75"
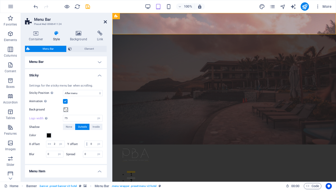
click at [106, 21] on icon at bounding box center [105, 22] width 3 height 4
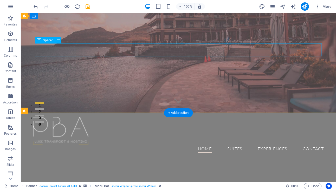
scroll to position [0, 0]
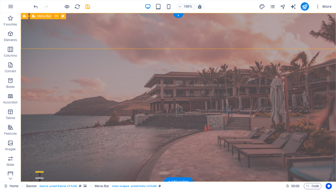
drag, startPoint x: 163, startPoint y: 46, endPoint x: 72, endPoint y: 46, distance: 91.4
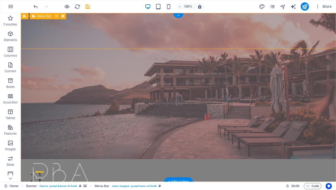
select select "sticky_menu"
select select "px"
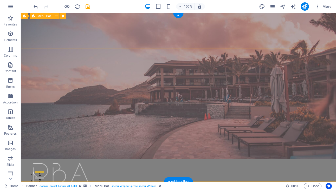
select select "px"
select select "hover_border_bottom"
select select "px"
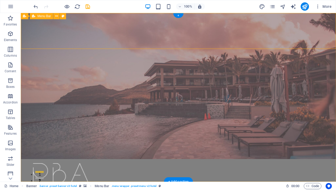
select select "rem"
select select "300"
select select "px"
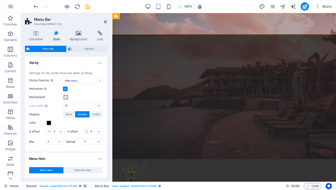
scroll to position [101, 0]
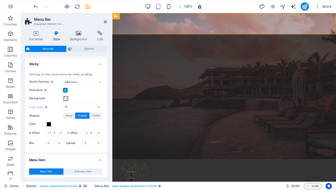
click at [65, 98] on span at bounding box center [66, 99] width 4 height 4
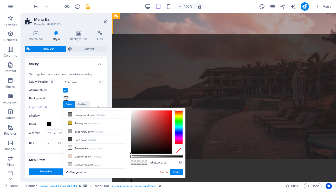
click at [109, 74] on div "Container Style Background Link Size Height Default px rem % vh vw Min. height …" at bounding box center [66, 104] width 90 height 155
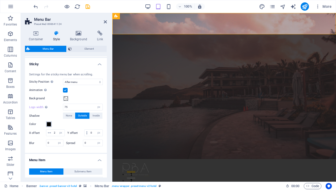
click at [48, 126] on span at bounding box center [49, 124] width 4 height 4
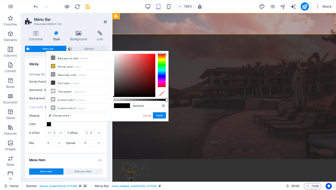
click at [105, 127] on div "Settings for the sticky menu bar when scrolling. Sticky Position Affects the sc…" at bounding box center [66, 110] width 84 height 86
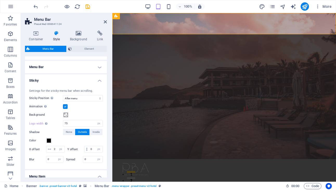
scroll to position [84, 0]
click at [66, 116] on span at bounding box center [66, 116] width 4 height 4
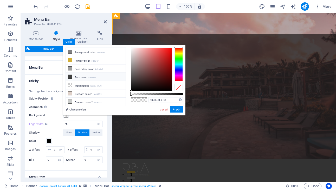
click at [82, 77] on li "Font color #404040" at bounding box center [96, 77] width 60 height 8
drag, startPoint x: 182, startPoint y: 94, endPoint x: 149, endPoint y: 94, distance: 33.1
click at [149, 94] on div at bounding box center [149, 94] width 2 height 4
type input "rgba(64, 64, 64, 0.305)"
click at [147, 94] on div at bounding box center [147, 94] width 2 height 4
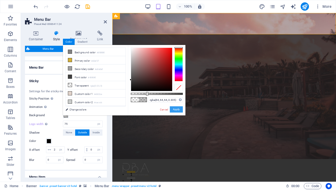
click at [174, 109] on button "Apply" at bounding box center [176, 110] width 13 height 6
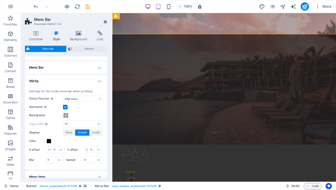
click at [104, 22] on icon at bounding box center [105, 22] width 3 height 4
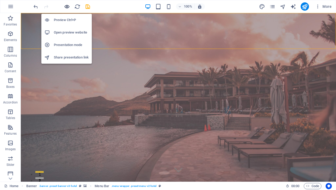
click at [67, 7] on icon "button" at bounding box center [67, 7] width 6 height 6
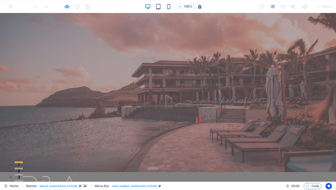
scroll to position [0, 0]
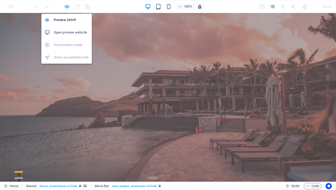
drag, startPoint x: 65, startPoint y: 5, endPoint x: 67, endPoint y: 6, distance: 3.0
click at [65, 5] on icon "button" at bounding box center [67, 7] width 6 height 6
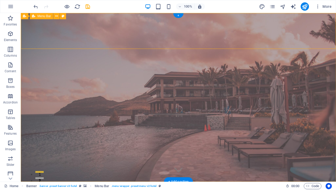
drag, startPoint x: 150, startPoint y: 46, endPoint x: 59, endPoint y: 46, distance: 90.9
select select "sticky_menu"
select select "px"
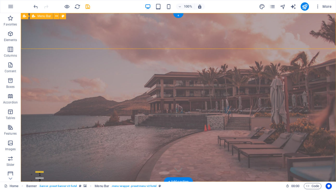
select select "px"
select select "hover_border_bottom"
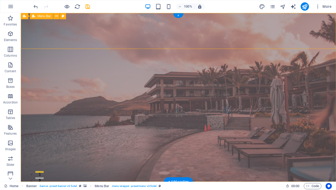
select select "px"
select select "rem"
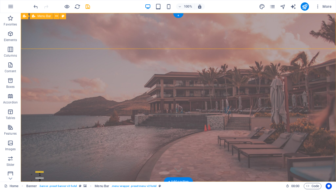
select select "300"
select select "px"
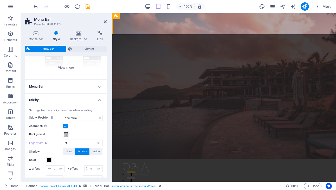
scroll to position [65, 0]
click at [98, 87] on h4 "Menu Bar" at bounding box center [66, 86] width 82 height 12
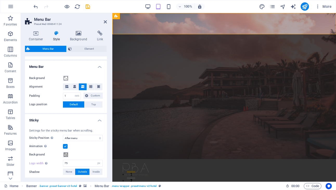
scroll to position [85, 0]
click at [96, 105] on button "Top" at bounding box center [94, 104] width 18 height 6
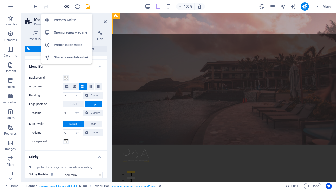
click at [67, 6] on icon "button" at bounding box center [67, 7] width 6 height 6
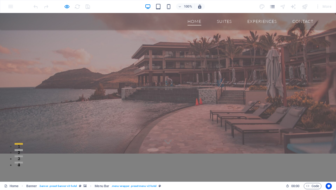
scroll to position [0, 0]
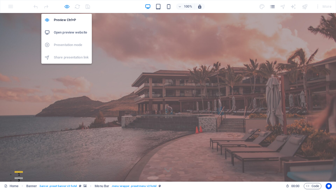
click at [66, 5] on icon "button" at bounding box center [67, 7] width 6 height 6
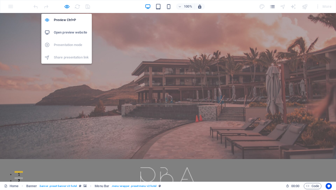
select select "rem"
select select "sticky_menu"
select select "px"
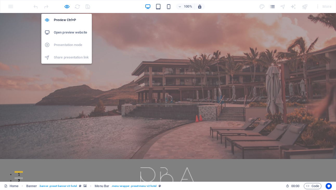
select select "px"
select select "hover_border_bottom"
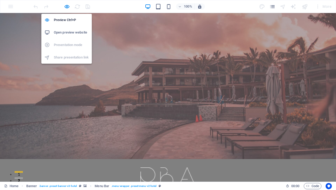
select select "px"
select select "rem"
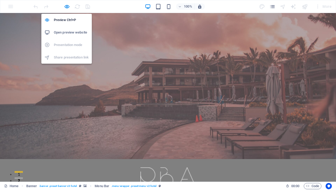
select select "300"
select select "px"
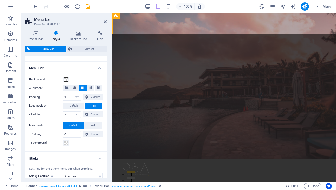
scroll to position [87, 0]
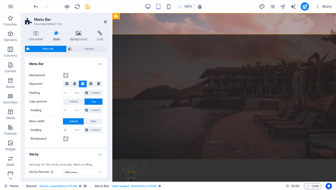
click at [98, 63] on h4 "Menu Bar" at bounding box center [66, 62] width 82 height 9
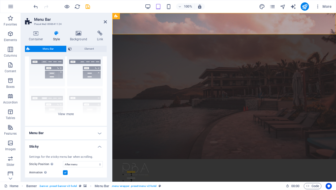
scroll to position [20, 0]
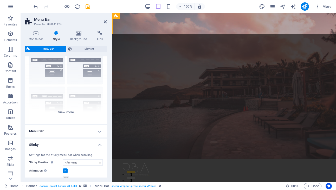
click at [98, 130] on h4 "Menu Bar" at bounding box center [66, 131] width 82 height 12
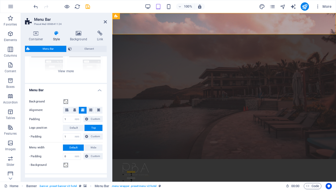
scroll to position [59, 0]
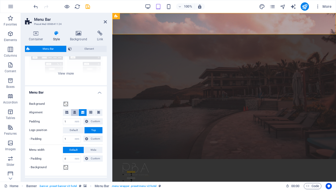
click at [76, 114] on span at bounding box center [74, 112] width 3 height 7
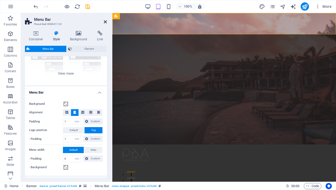
click at [106, 22] on icon at bounding box center [105, 22] width 3 height 4
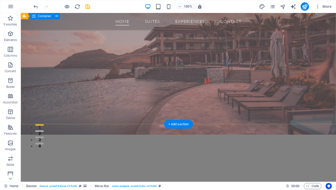
scroll to position [0, 0]
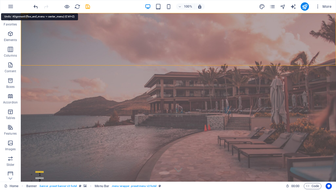
click at [36, 7] on icon "undo" at bounding box center [36, 7] width 6 height 6
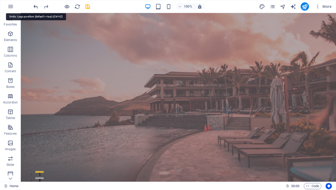
click at [36, 6] on icon "undo" at bounding box center [36, 7] width 6 height 6
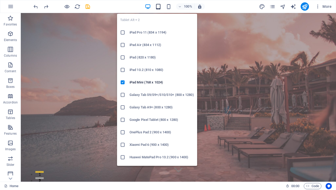
click at [158, 6] on icon "button" at bounding box center [158, 7] width 6 height 6
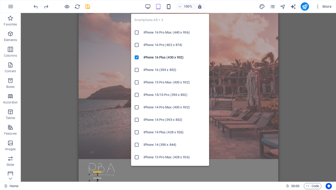
click at [169, 6] on icon "button" at bounding box center [169, 7] width 6 height 6
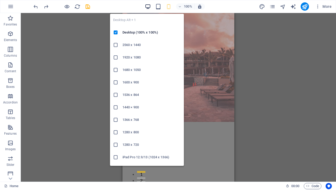
click at [148, 7] on icon "button" at bounding box center [148, 7] width 6 height 6
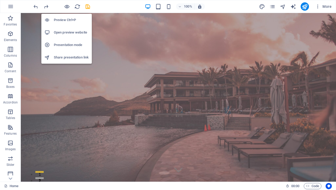
click at [63, 20] on h6 "Preview Ctrl+P" at bounding box center [71, 20] width 35 height 6
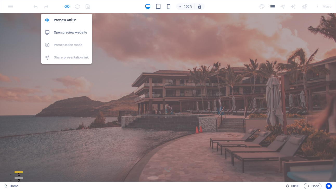
click at [68, 7] on icon "button" at bounding box center [67, 7] width 6 height 6
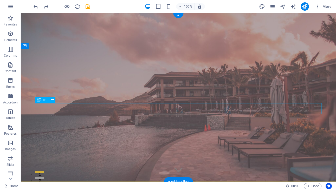
scroll to position [11, 0]
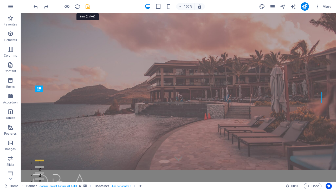
click at [87, 7] on icon "save" at bounding box center [88, 7] width 6 height 6
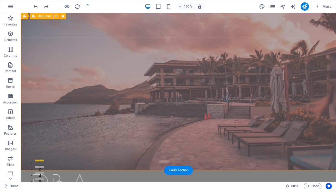
click at [124, 171] on div "Home Suites Experiences Contact" at bounding box center [179, 193] width 316 height 44
drag, startPoint x: 124, startPoint y: 36, endPoint x: 33, endPoint y: 36, distance: 91.7
click at [124, 171] on div "Home Suites Experiences Contact" at bounding box center [179, 193] width 316 height 44
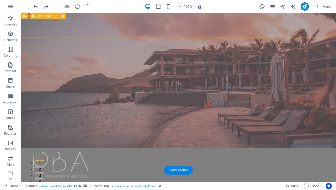
select select "rem"
select select "sticky_menu"
select select "px"
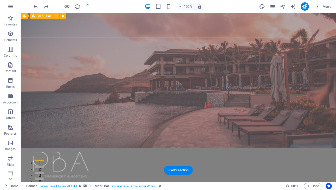
select select "px"
select select "hover_border_bottom"
select select "px"
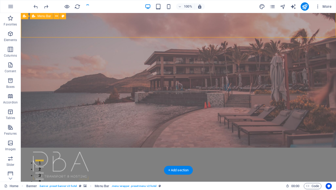
select select "px"
select select "rem"
select select "300"
select select "px"
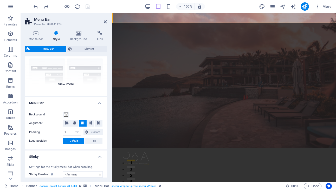
scroll to position [47, 0]
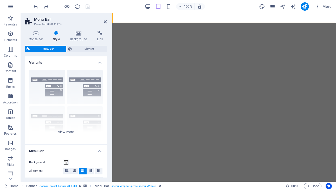
select select "rem"
select select "sticky_menu"
select select "px"
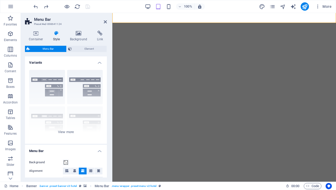
select select "px"
select select "hover_border_bottom"
select select "px"
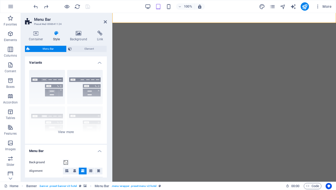
select select "px"
select select "rem"
select select "300"
select select "px"
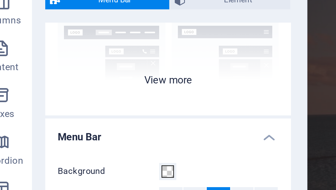
scroll to position [49, 0]
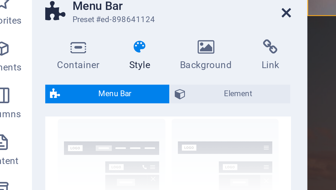
click at [105, 22] on icon at bounding box center [105, 22] width 3 height 4
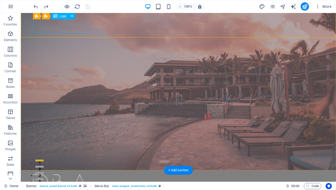
scroll to position [0, 0]
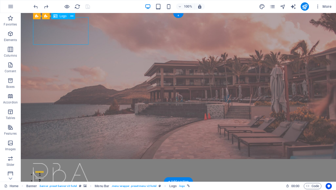
select select "px"
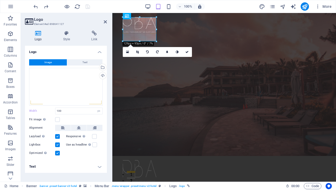
drag, startPoint x: 160, startPoint y: 36, endPoint x: 154, endPoint y: 31, distance: 7.6
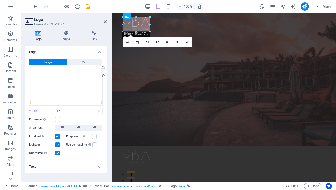
drag, startPoint x: 156, startPoint y: 34, endPoint x: 149, endPoint y: 30, distance: 7.7
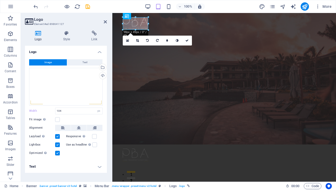
type input "98"
click at [187, 40] on icon at bounding box center [187, 40] width 3 height 3
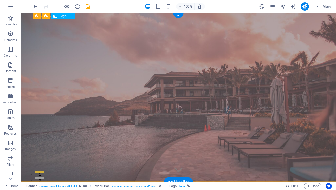
select select "px"
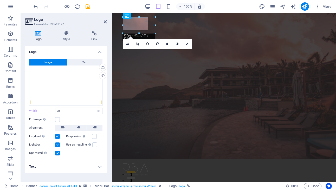
click at [58, 145] on label at bounding box center [57, 145] width 5 height 5
click at [0, 0] on input "Lightbox" at bounding box center [0, 0] width 0 height 0
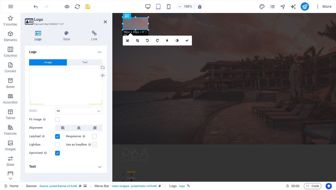
click at [95, 146] on label at bounding box center [94, 145] width 5 height 5
click at [0, 0] on input "Use as headline The image will be wrapped in an H1 headline tag. Useful for giv…" at bounding box center [0, 0] width 0 height 0
drag, startPoint x: 107, startPoint y: 21, endPoint x: 86, endPoint y: 8, distance: 24.6
click at [107, 21] on icon at bounding box center [105, 22] width 3 height 4
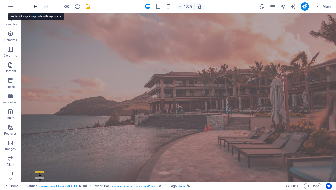
click at [36, 7] on icon "undo" at bounding box center [36, 7] width 6 height 6
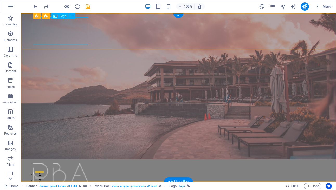
select select "px"
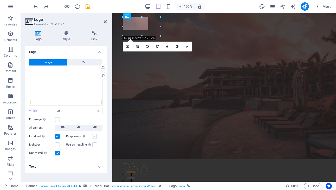
click at [94, 137] on label at bounding box center [94, 136] width 5 height 5
click at [0, 0] on input "Responsive Automatically load retina image and smartphone optimized sizes." at bounding box center [0, 0] width 0 height 0
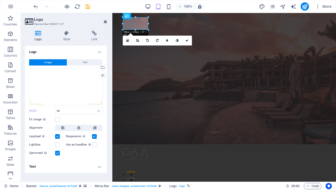
click at [104, 21] on header "Logo Element #ed-898641127" at bounding box center [66, 20] width 82 height 14
click at [106, 22] on icon at bounding box center [105, 22] width 3 height 4
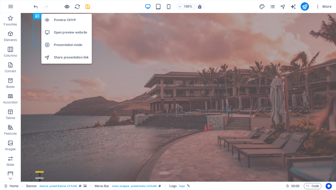
drag, startPoint x: 67, startPoint y: 5, endPoint x: 80, endPoint y: 21, distance: 20.6
click at [67, 5] on icon "button" at bounding box center [67, 7] width 6 height 6
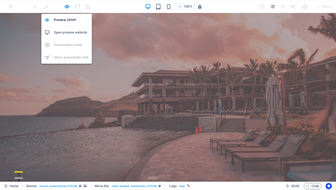
drag, startPoint x: 69, startPoint y: 6, endPoint x: 77, endPoint y: 10, distance: 9.4
click at [69, 6] on icon "button" at bounding box center [67, 7] width 6 height 6
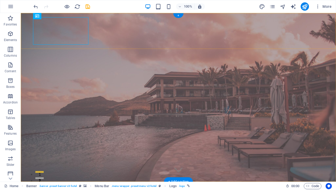
drag, startPoint x: 139, startPoint y: 43, endPoint x: 47, endPoint y: 43, distance: 91.7
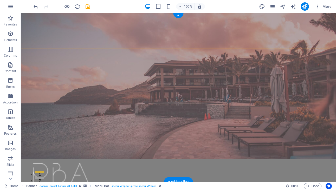
select select "rem"
select select "sticky_menu"
select select "px"
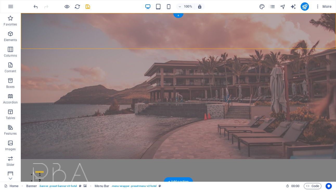
select select "px"
select select "hover_border_bottom"
select select "px"
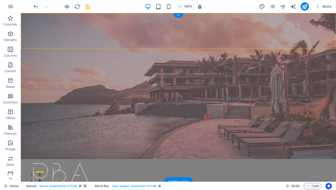
select select "px"
select select "rem"
select select "300"
select select "px"
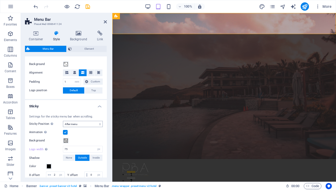
scroll to position [104, 0]
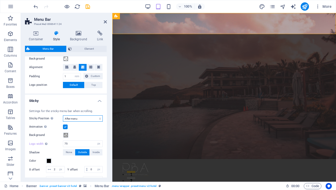
click at [97, 118] on select "Off Instant After menu After banner When scrolling up" at bounding box center [83, 119] width 40 height 6
click at [63, 116] on select "Off Instant After menu After banner When scrolling up" at bounding box center [83, 119] width 40 height 6
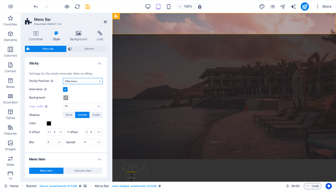
scroll to position [143, 0]
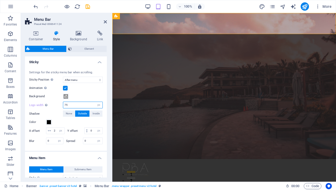
drag, startPoint x: 76, startPoint y: 106, endPoint x: 63, endPoint y: 106, distance: 12.8
click at [63, 106] on input "75" at bounding box center [82, 105] width 39 height 6
type input "50"
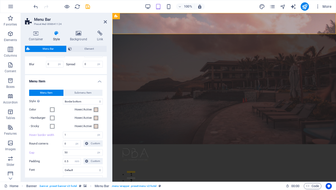
scroll to position [222, 0]
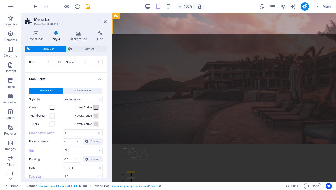
click at [96, 110] on span at bounding box center [96, 108] width 4 height 4
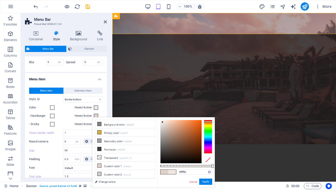
type input "#ffffff"
drag, startPoint x: 164, startPoint y: 124, endPoint x: 160, endPoint y: 119, distance: 6.3
click at [160, 118] on div "#ffffff Supported formats #0852ed rgb(8, 82, 237) rgba(8, 82, 237, 90%) hsv(221…" at bounding box center [187, 190] width 58 height 146
click at [207, 182] on button "Apply" at bounding box center [205, 182] width 13 height 6
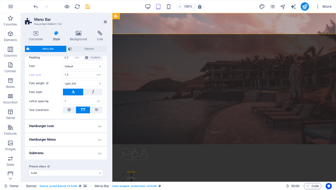
scroll to position [331, 0]
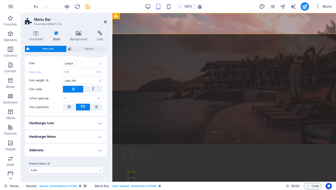
click at [98, 126] on h4 "Hamburger Icon" at bounding box center [66, 123] width 82 height 12
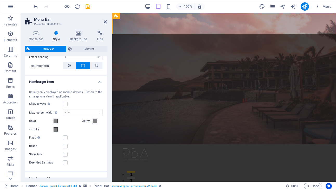
scroll to position [367, 0]
click at [56, 124] on span at bounding box center [56, 122] width 4 height 4
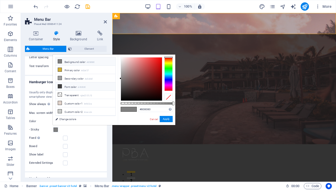
click at [72, 85] on li "Font color #404040" at bounding box center [86, 87] width 60 height 8
type input "#404040"
drag, startPoint x: 166, startPoint y: 119, endPoint x: 91, endPoint y: 127, distance: 75.7
click at [166, 119] on button "Apply" at bounding box center [166, 119] width 13 height 6
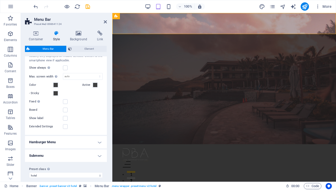
scroll to position [415, 0]
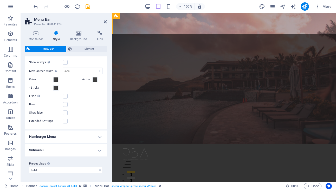
click at [98, 138] on h4 "Hamburger Menu" at bounding box center [66, 137] width 82 height 12
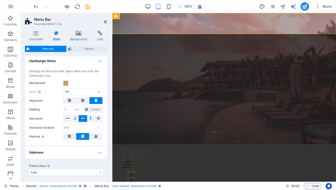
scroll to position [493, 0]
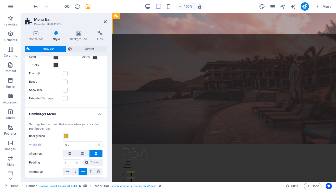
click at [99, 117] on h4 "Hamburger Menu" at bounding box center [66, 112] width 82 height 9
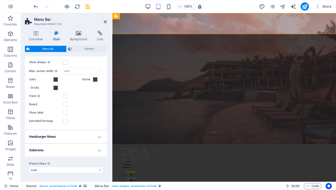
click at [107, 22] on aside "Menu Bar Preset #ed-898641124 Container Style Background Link Size Height Defau…" at bounding box center [67, 97] width 92 height 169
click at [105, 21] on icon at bounding box center [105, 22] width 3 height 4
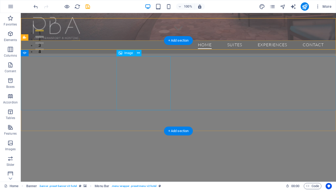
scroll to position [141, 0]
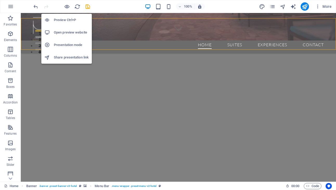
drag, startPoint x: 67, startPoint y: 7, endPoint x: 85, endPoint y: 16, distance: 19.6
click at [67, 7] on icon "button" at bounding box center [67, 7] width 6 height 6
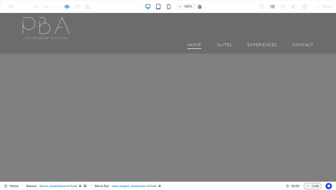
scroll to position [206, 0]
click at [225, 41] on link "Suites" at bounding box center [224, 45] width 15 height 8
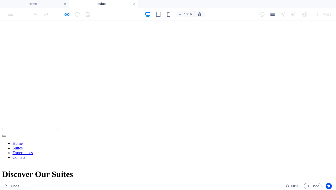
scroll to position [0, 0]
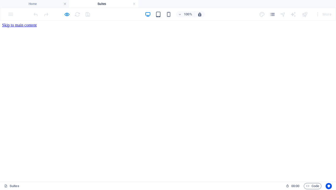
drag, startPoint x: 134, startPoint y: 4, endPoint x: 108, endPoint y: 5, distance: 26.1
click at [134, 4] on link at bounding box center [134, 4] width 3 height 5
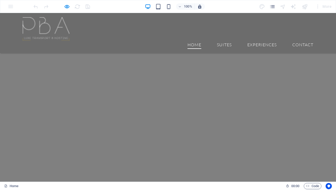
scroll to position [196, 0]
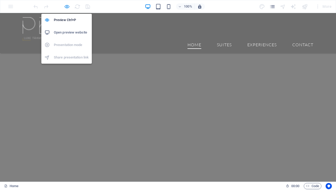
click at [67, 7] on icon "button" at bounding box center [67, 7] width 6 height 6
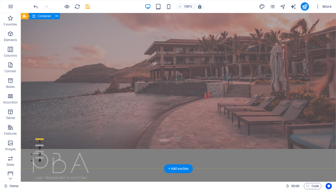
scroll to position [0, 0]
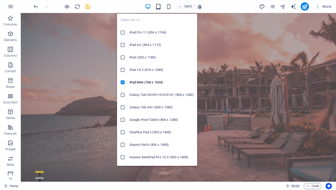
click at [159, 8] on icon "button" at bounding box center [158, 7] width 6 height 6
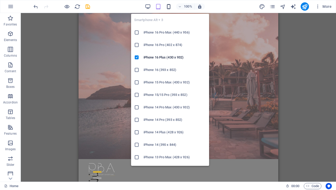
click at [170, 6] on icon "button" at bounding box center [169, 7] width 6 height 6
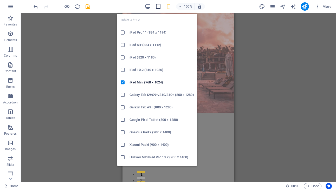
click at [158, 7] on icon "button" at bounding box center [158, 7] width 6 height 6
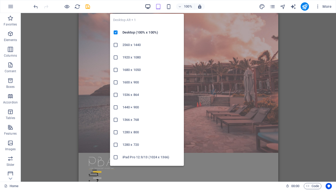
click at [147, 7] on icon "button" at bounding box center [148, 7] width 6 height 6
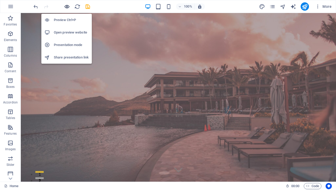
click at [67, 6] on icon "button" at bounding box center [67, 7] width 6 height 6
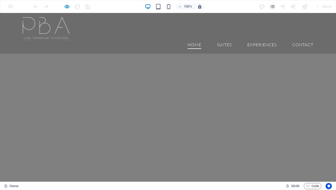
scroll to position [208, 0]
